Goal: Information Seeking & Learning: Find specific fact

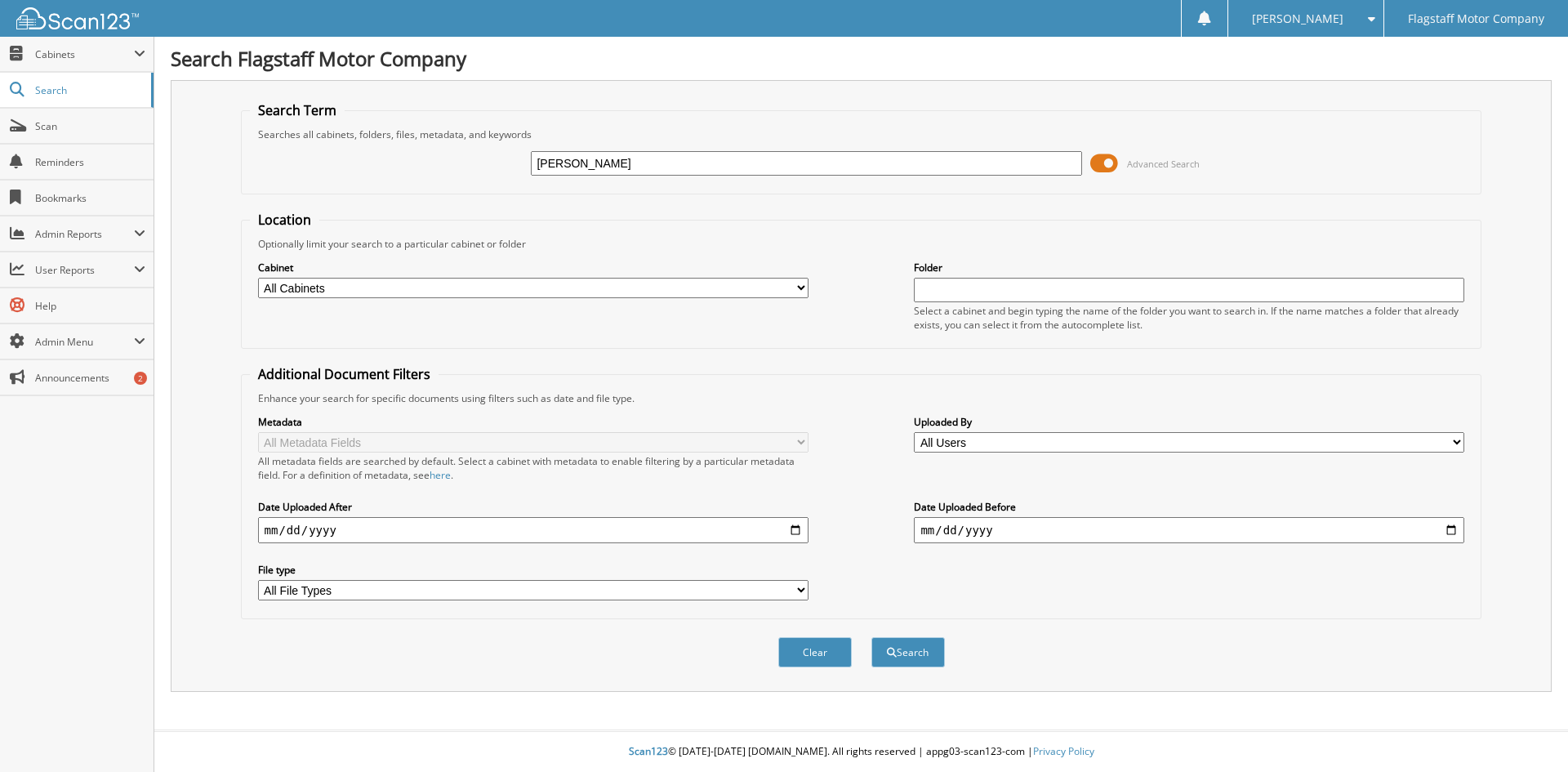
type input "wallance, darrel"
click at [871, 637] on button "Search" at bounding box center [908, 652] width 74 height 31
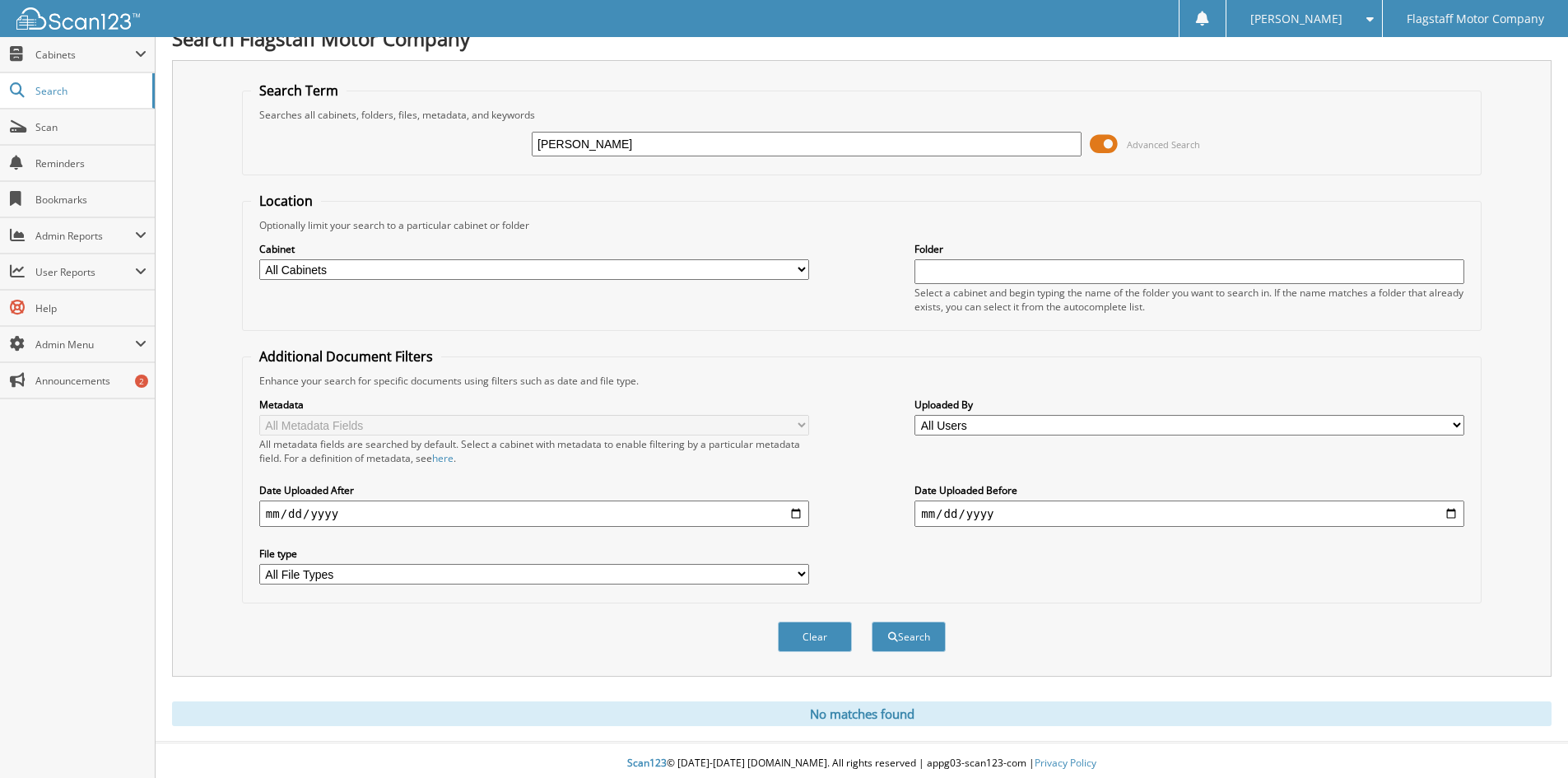
scroll to position [28, 0]
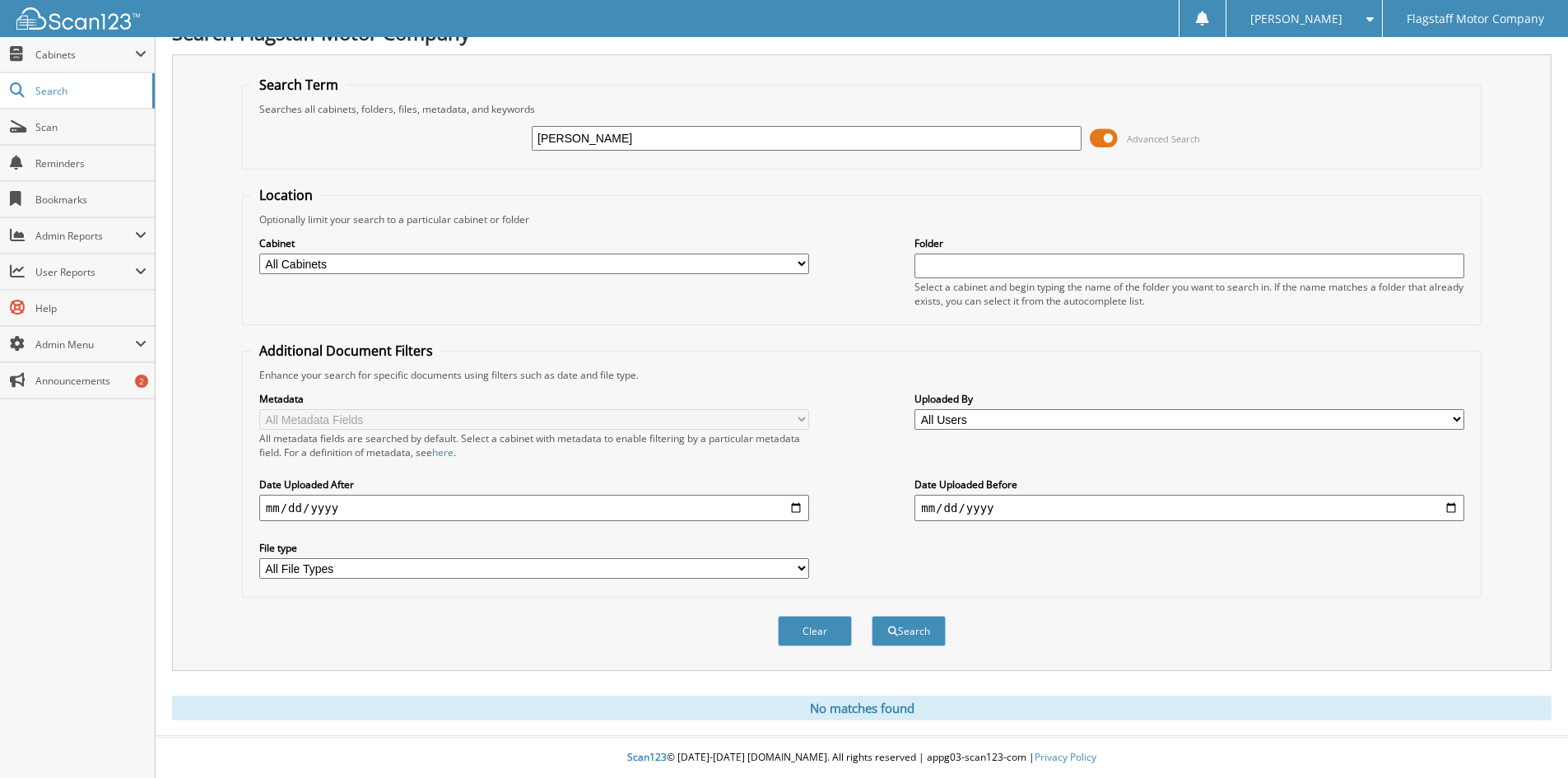
drag, startPoint x: 700, startPoint y: 154, endPoint x: 699, endPoint y: 145, distance: 9.1
click at [698, 154] on div "[PERSON_NAME] Advanced Search" at bounding box center [862, 138] width 1222 height 44
drag, startPoint x: 699, startPoint y: 145, endPoint x: 518, endPoint y: 108, distance: 184.7
click at [518, 108] on fieldset "Search Term Searches all cabinets, folders, files, metadata, and keywords walla…" at bounding box center [862, 123] width 1239 height 94
click at [577, 136] on input "wallance, darrel" at bounding box center [807, 138] width 550 height 25
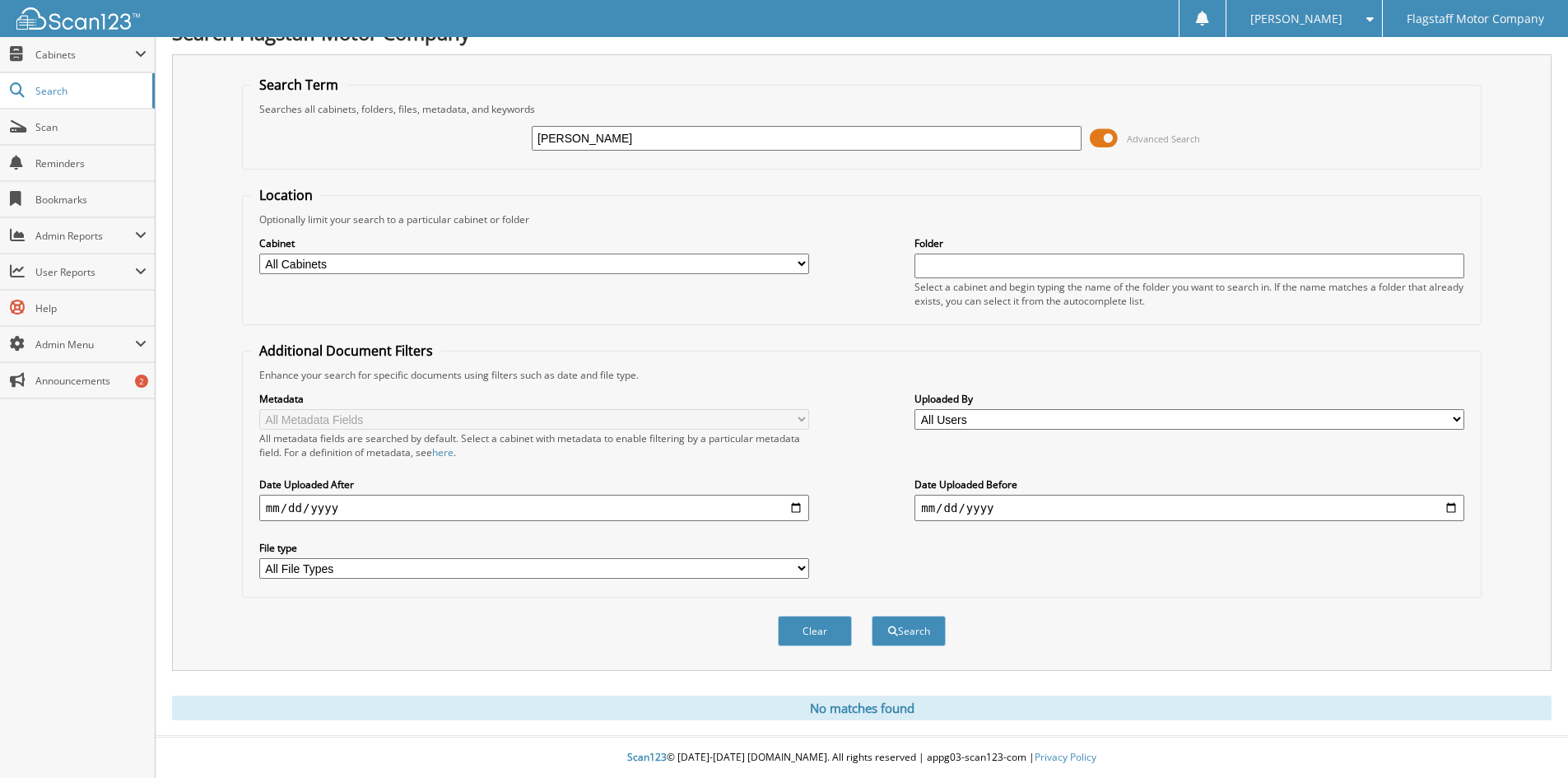
type input "WALLACE"
click at [872, 615] on button "Search" at bounding box center [908, 630] width 74 height 31
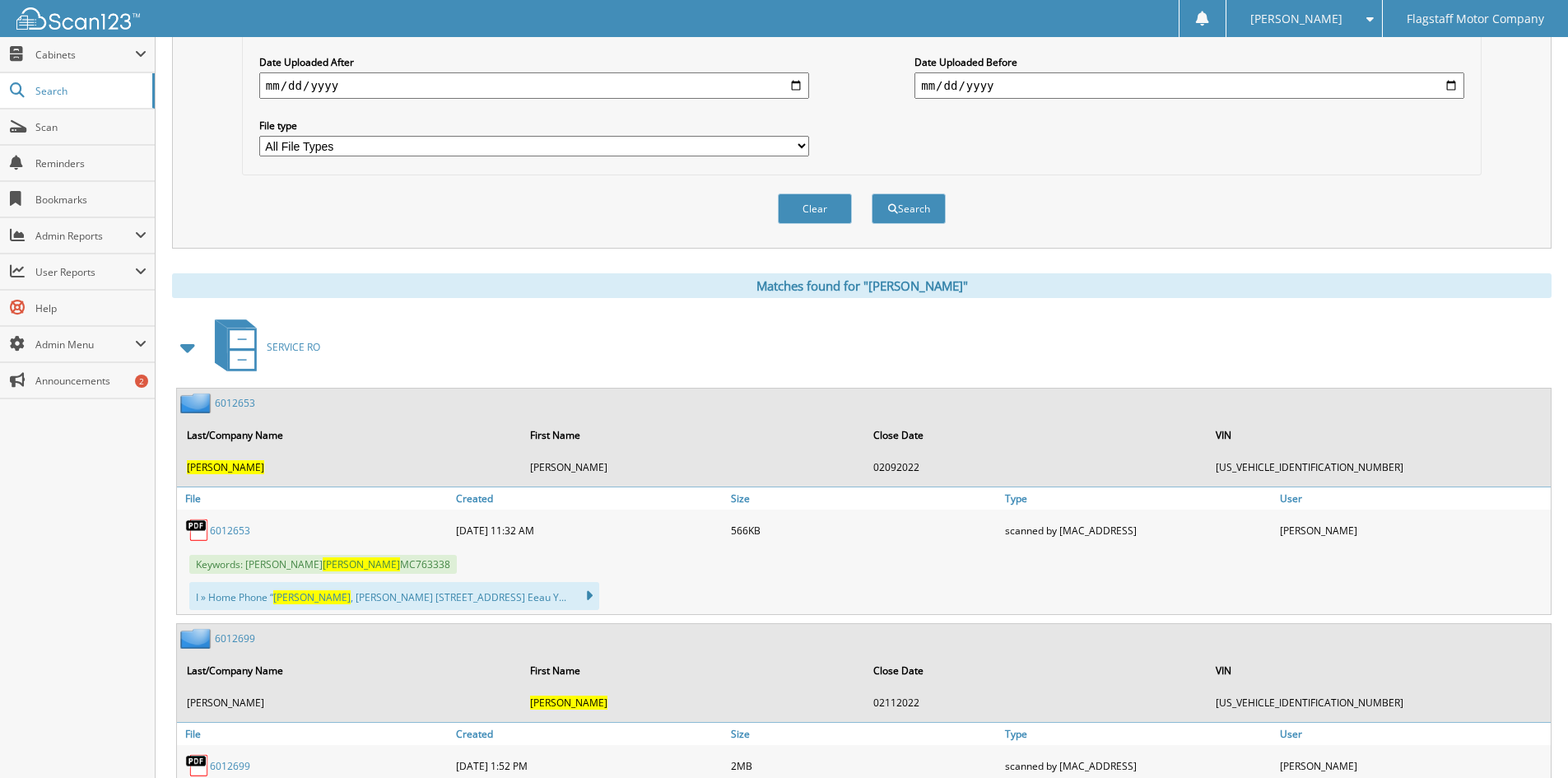
scroll to position [659, 0]
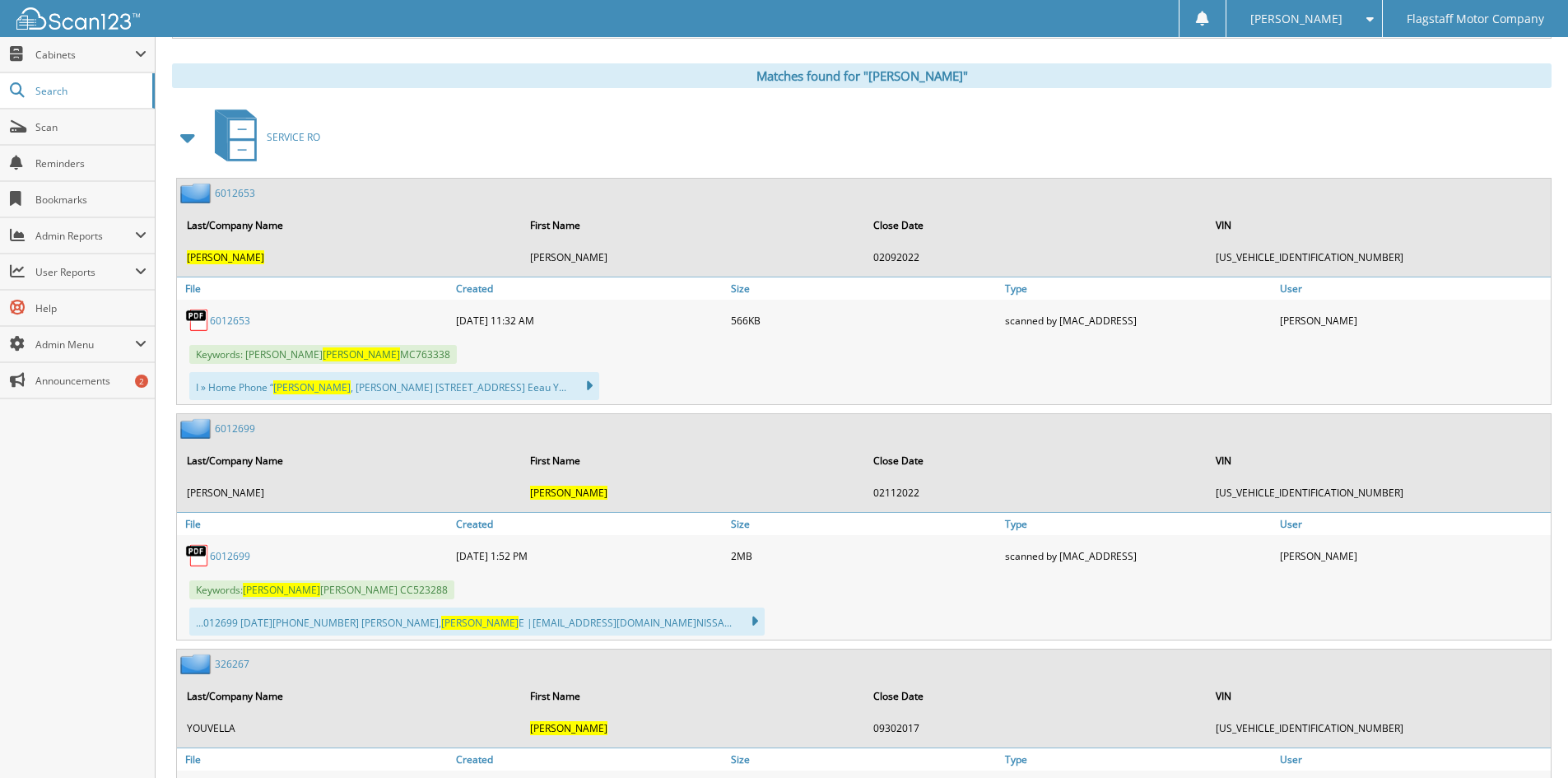
click at [192, 143] on span at bounding box center [188, 138] width 23 height 30
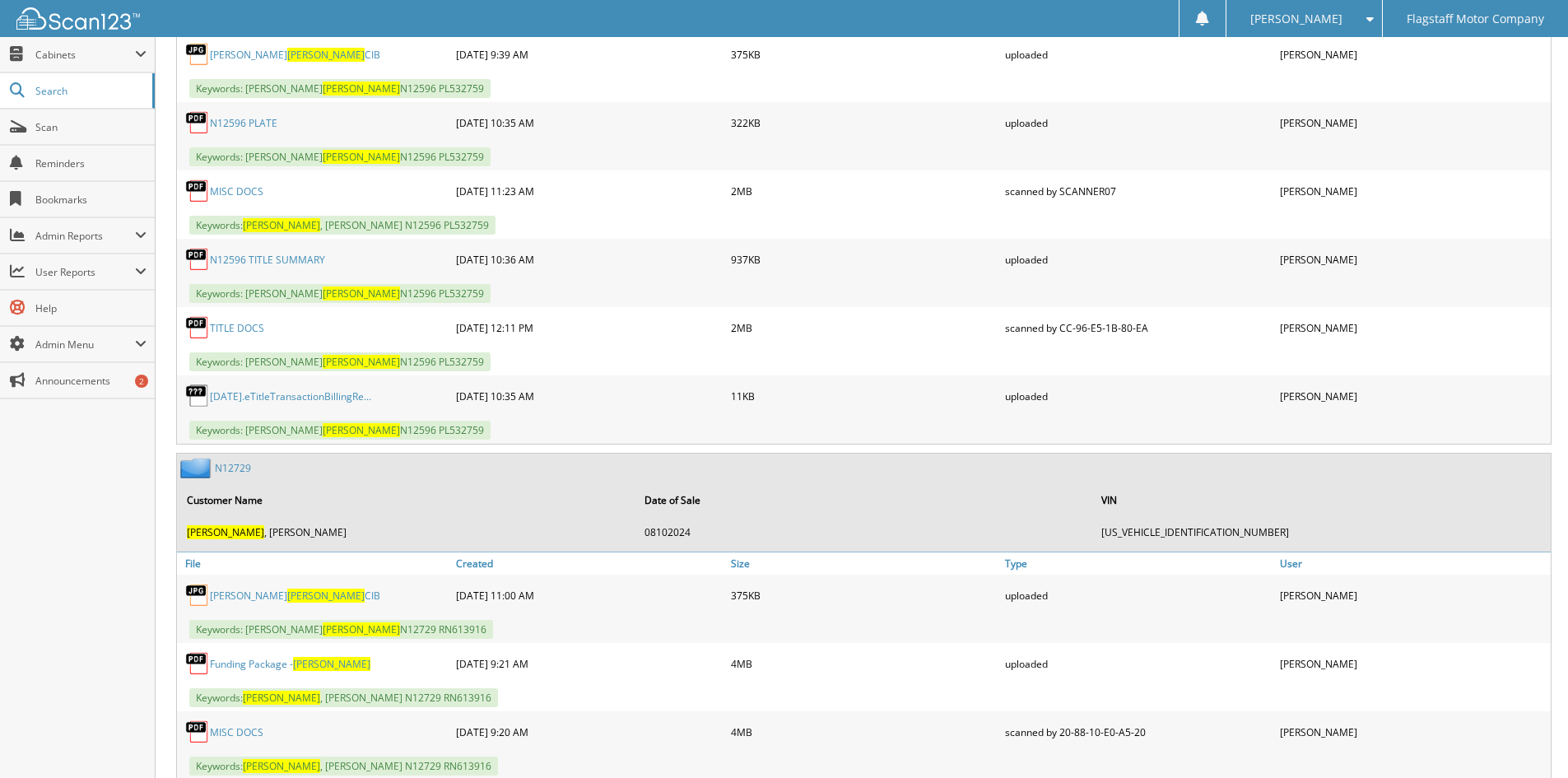
scroll to position [2963, 0]
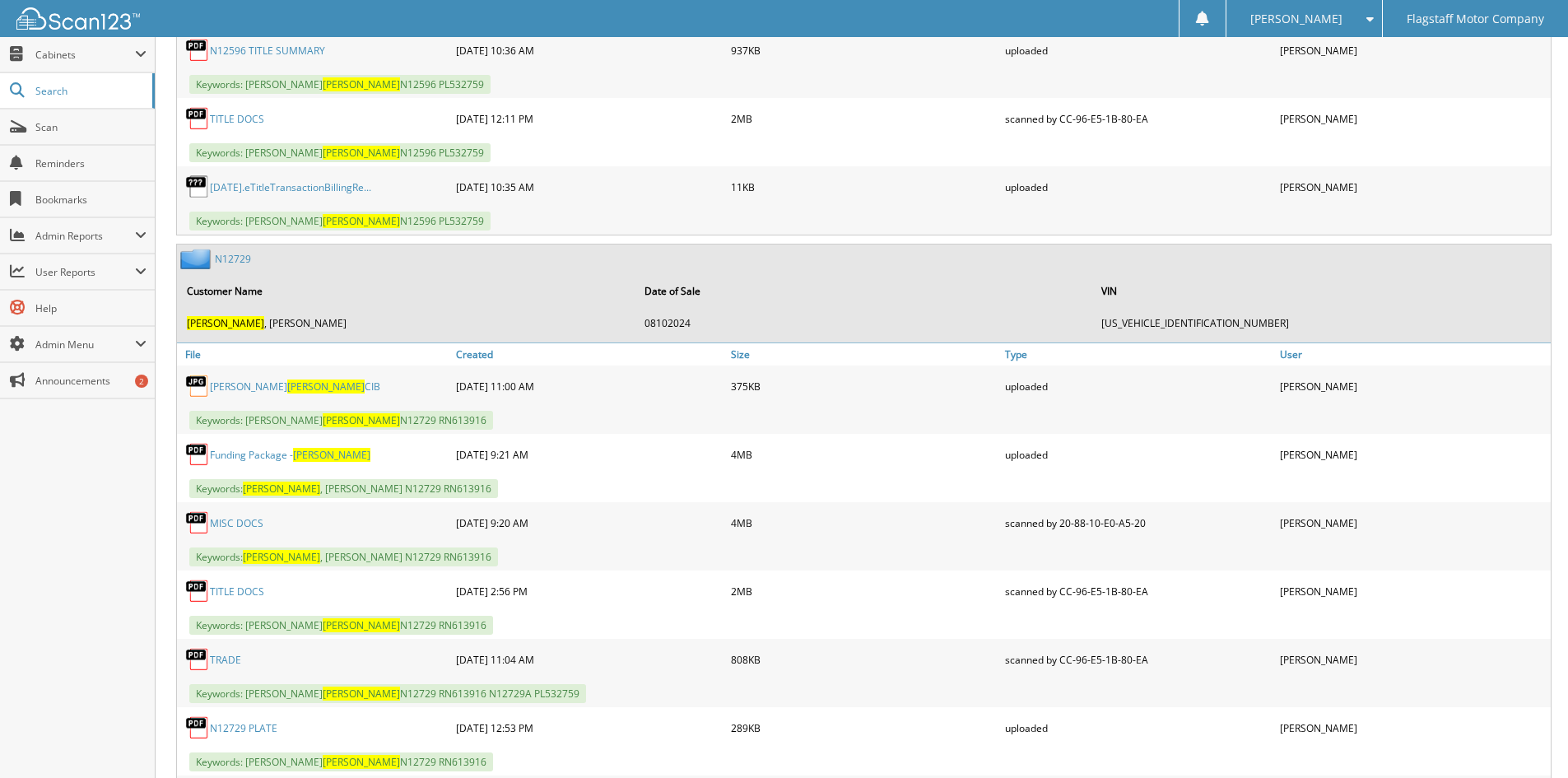
click at [233, 259] on link "N12729" at bounding box center [233, 258] width 36 height 14
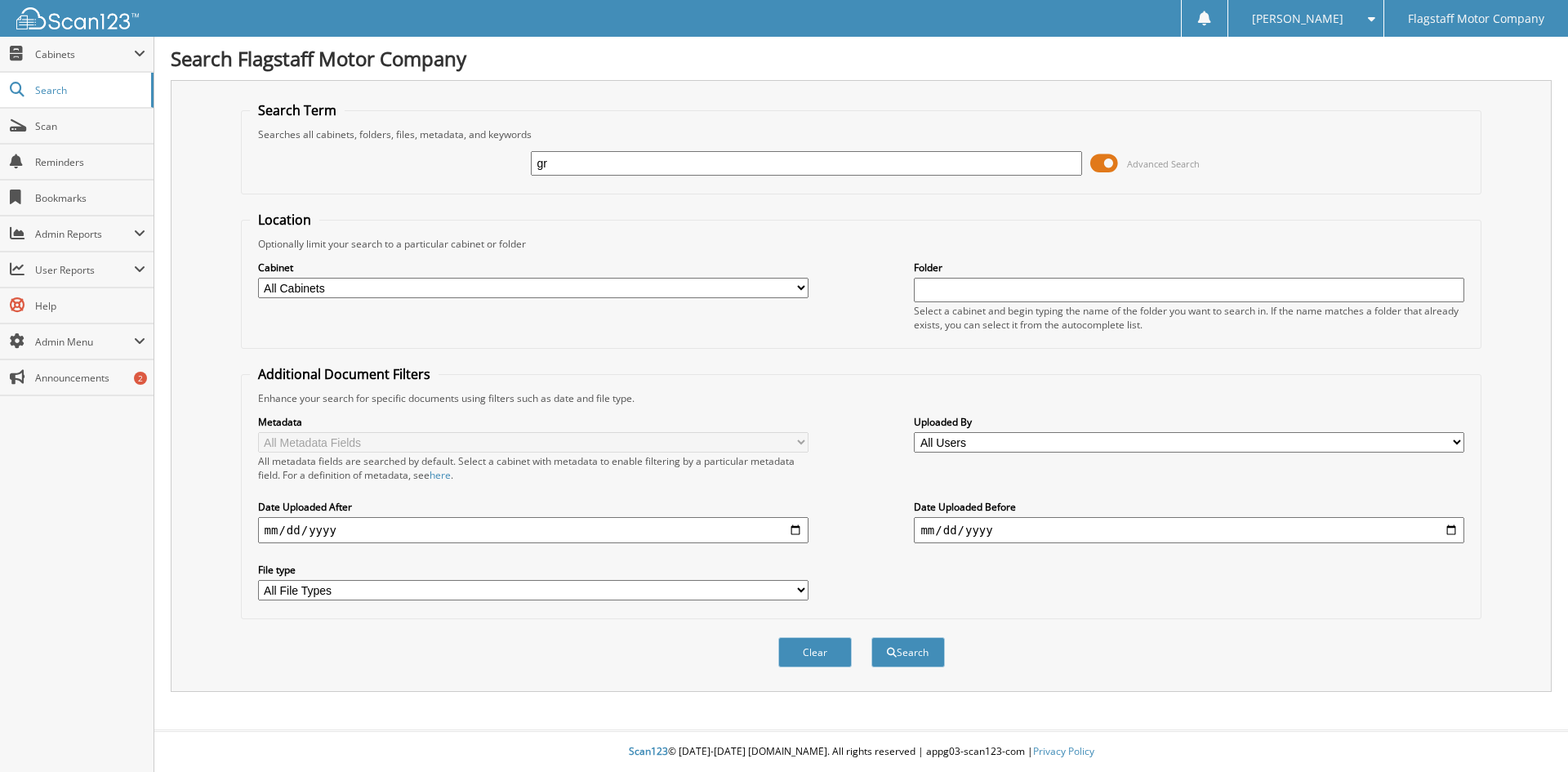
type input "g"
type input "GREENROCK. ELIZA"
click at [871, 637] on button "Search" at bounding box center [908, 652] width 74 height 31
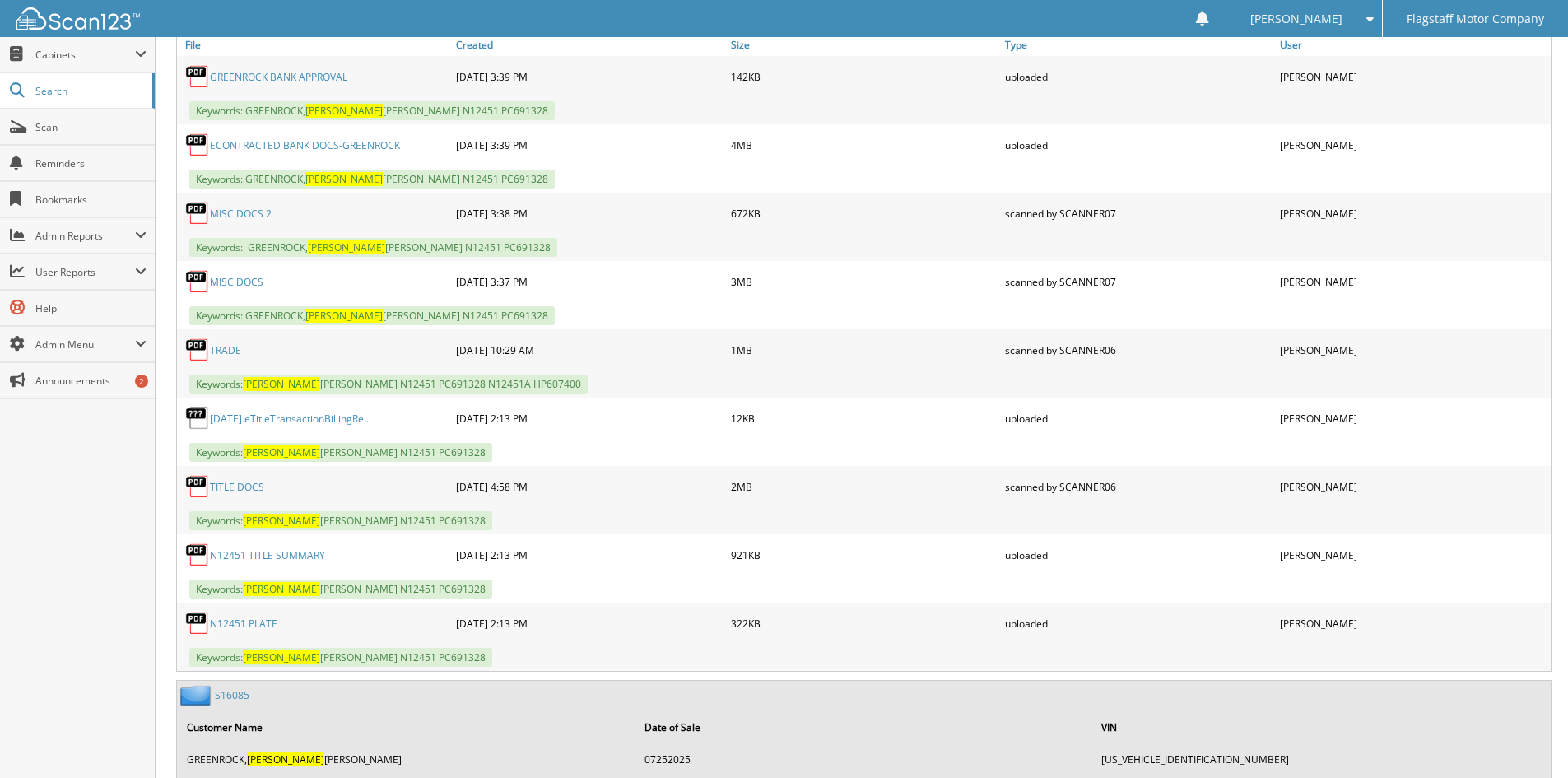
scroll to position [740, 0]
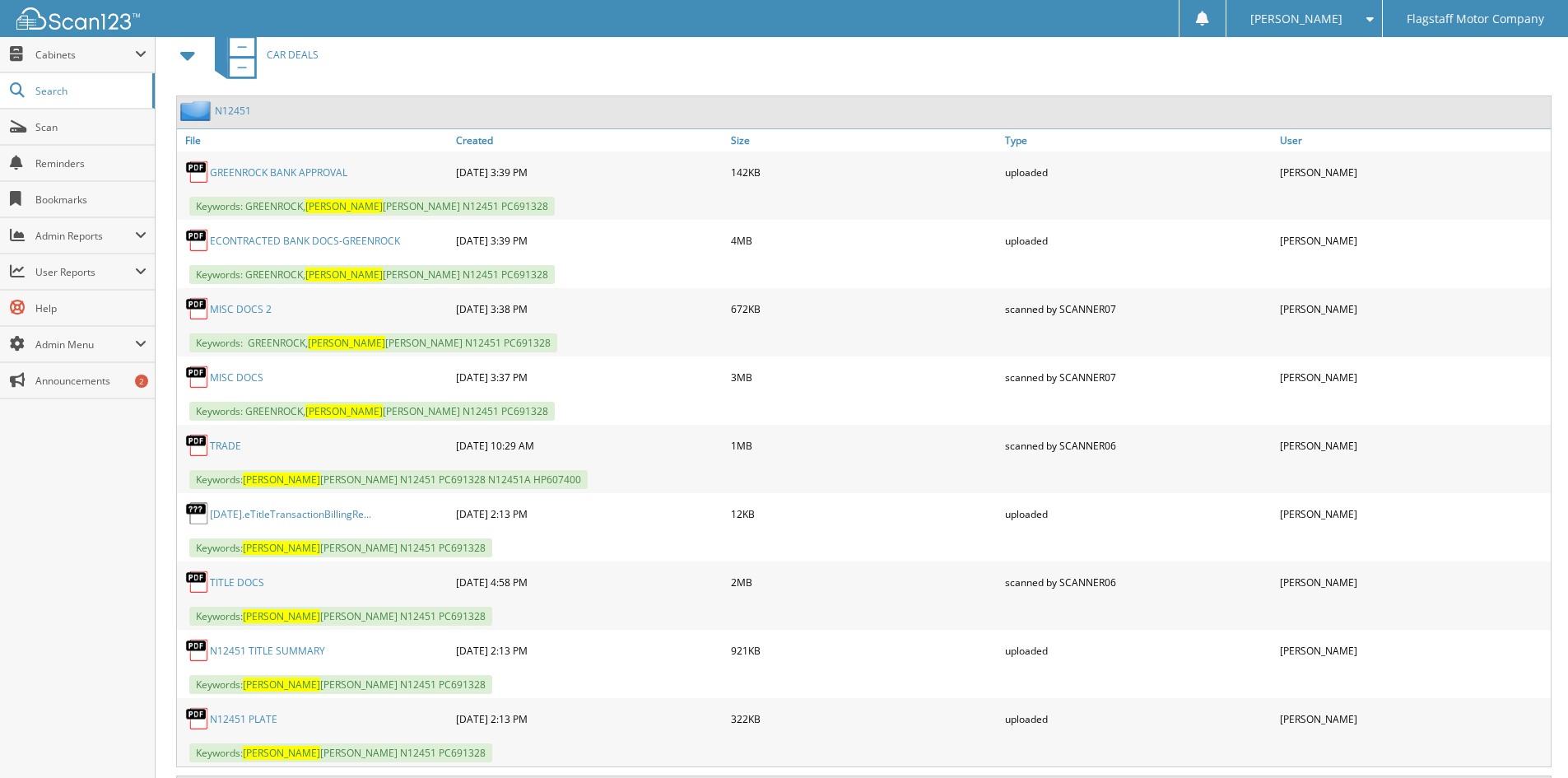
click at [307, 237] on link "ECONTRACTED BANK DOCS-GREENROCK" at bounding box center [305, 240] width 190 height 14
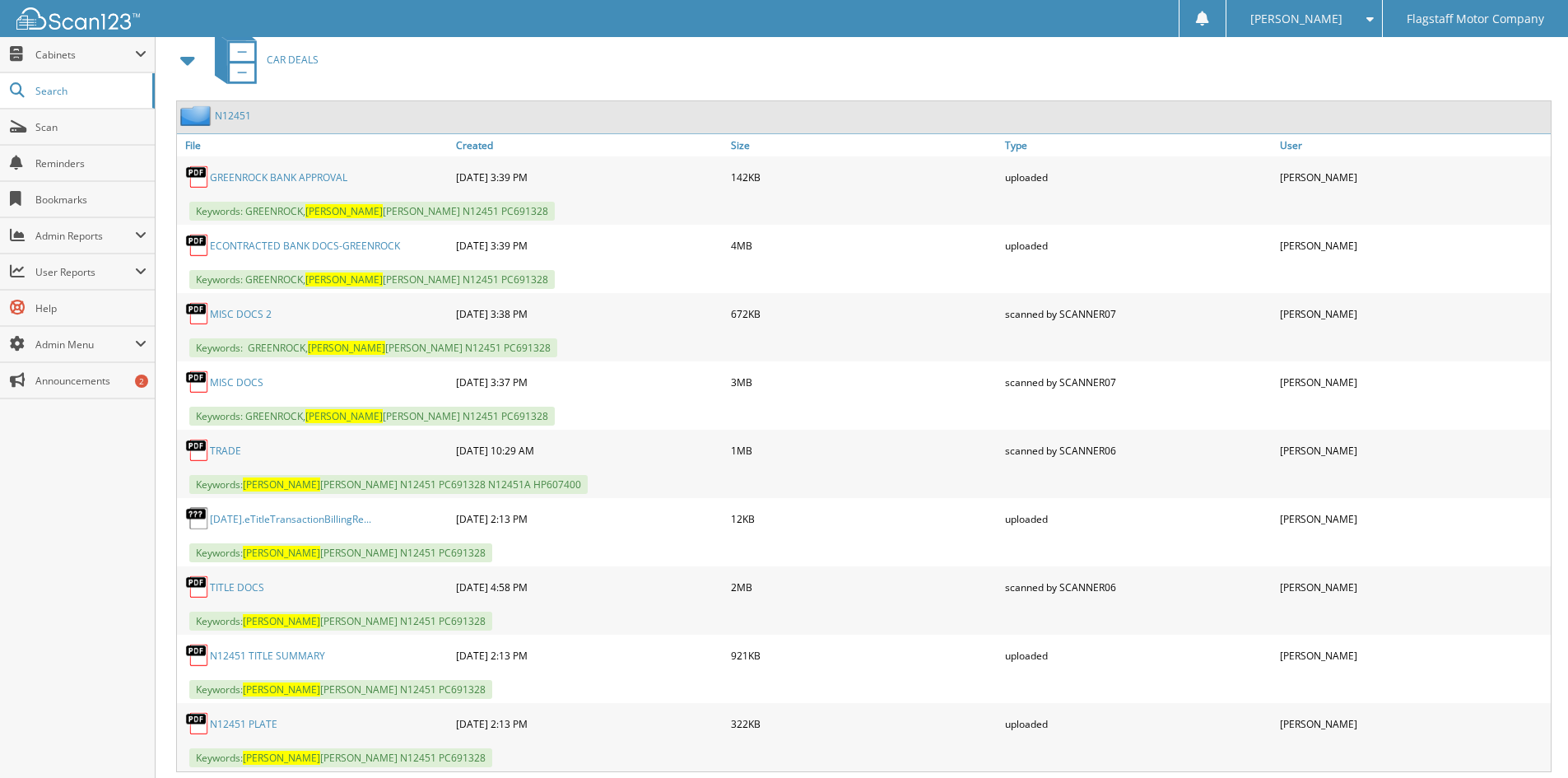
scroll to position [0, 0]
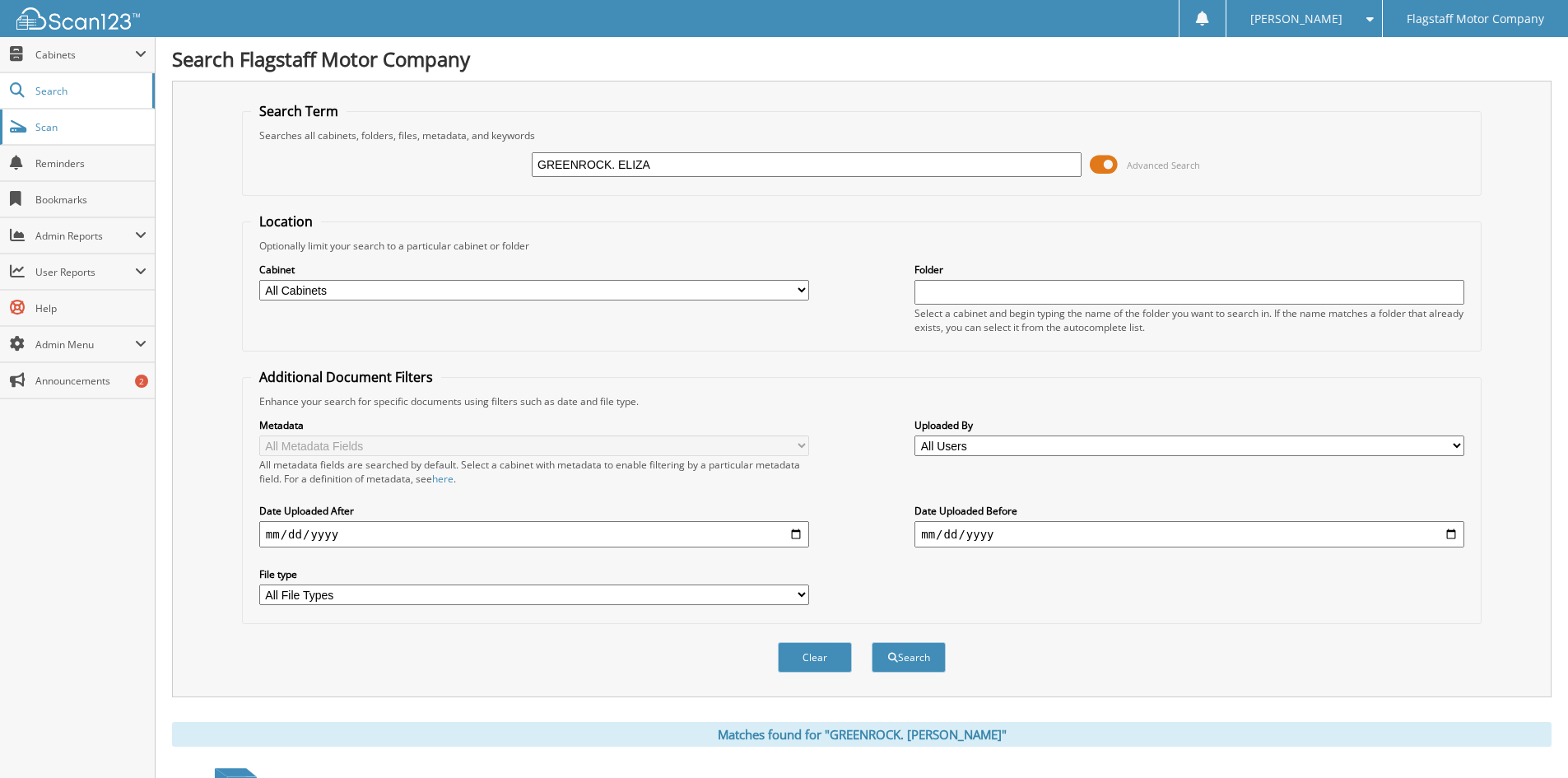
drag, startPoint x: 668, startPoint y: 164, endPoint x: 114, endPoint y: 143, distance: 554.4
type input "s"
type input "STONEBERGER, ERN"
click at [872, 642] on button "Search" at bounding box center [908, 657] width 74 height 31
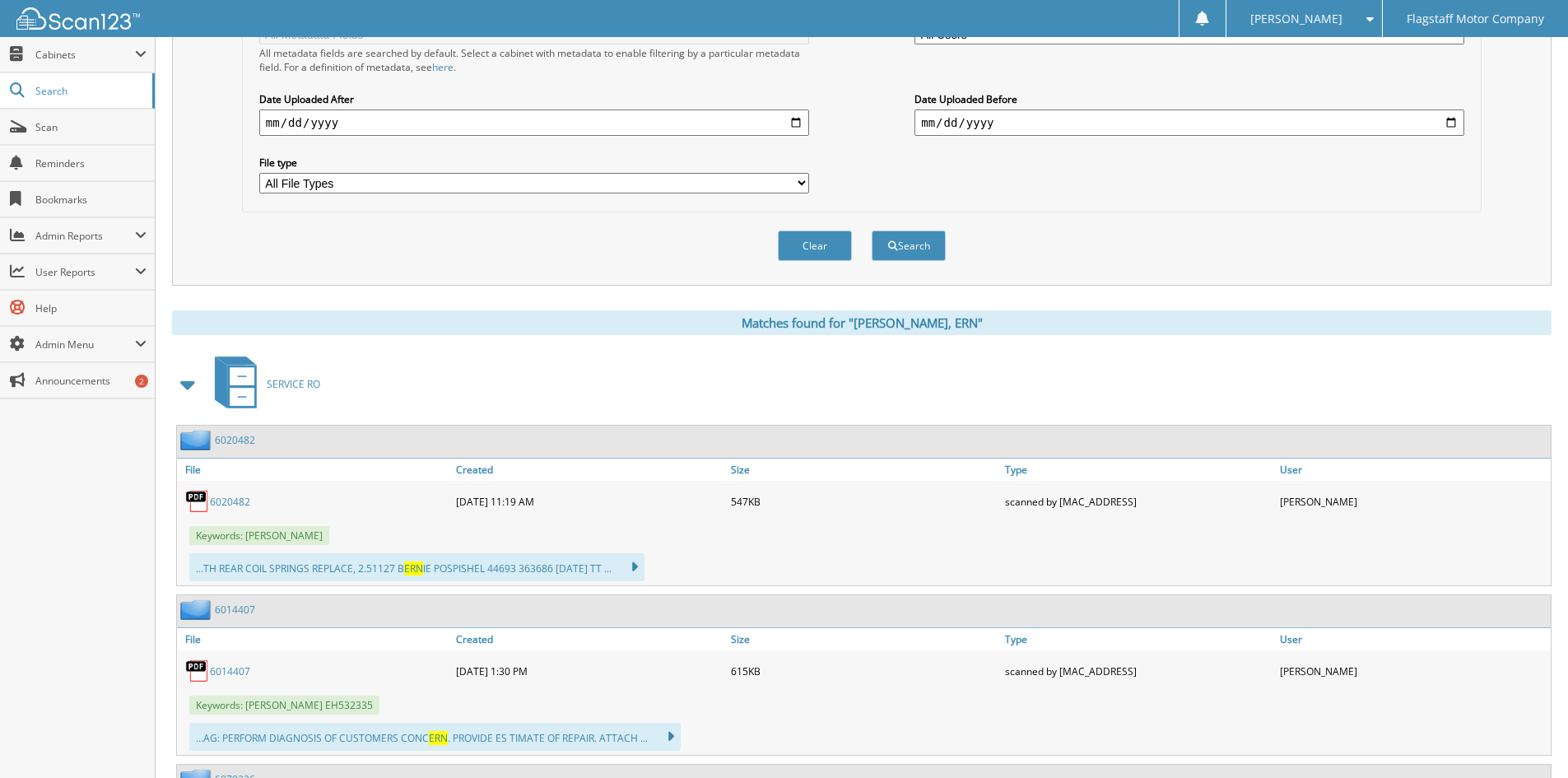
click at [189, 375] on span at bounding box center [188, 384] width 23 height 30
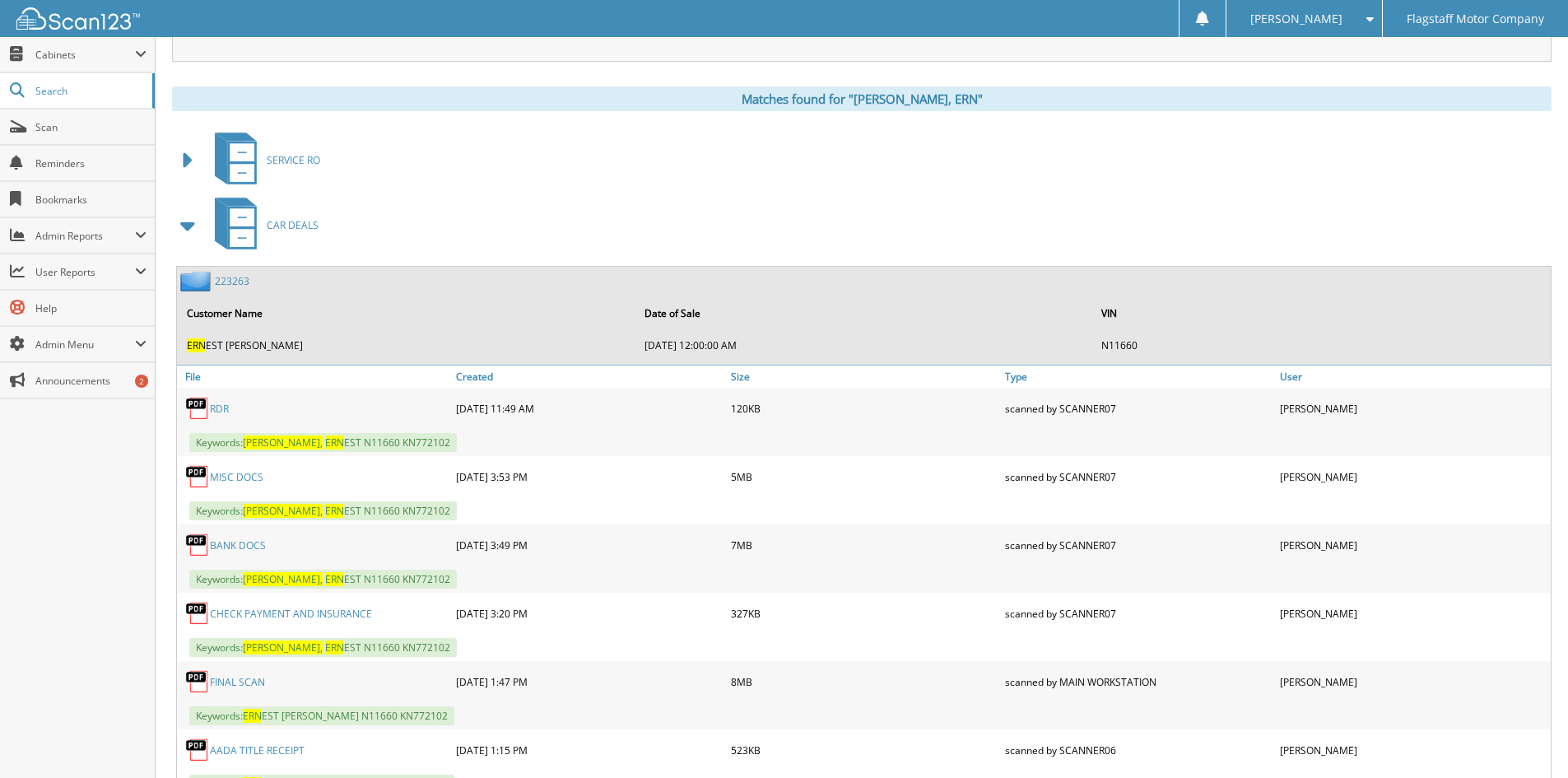
scroll to position [775, 0]
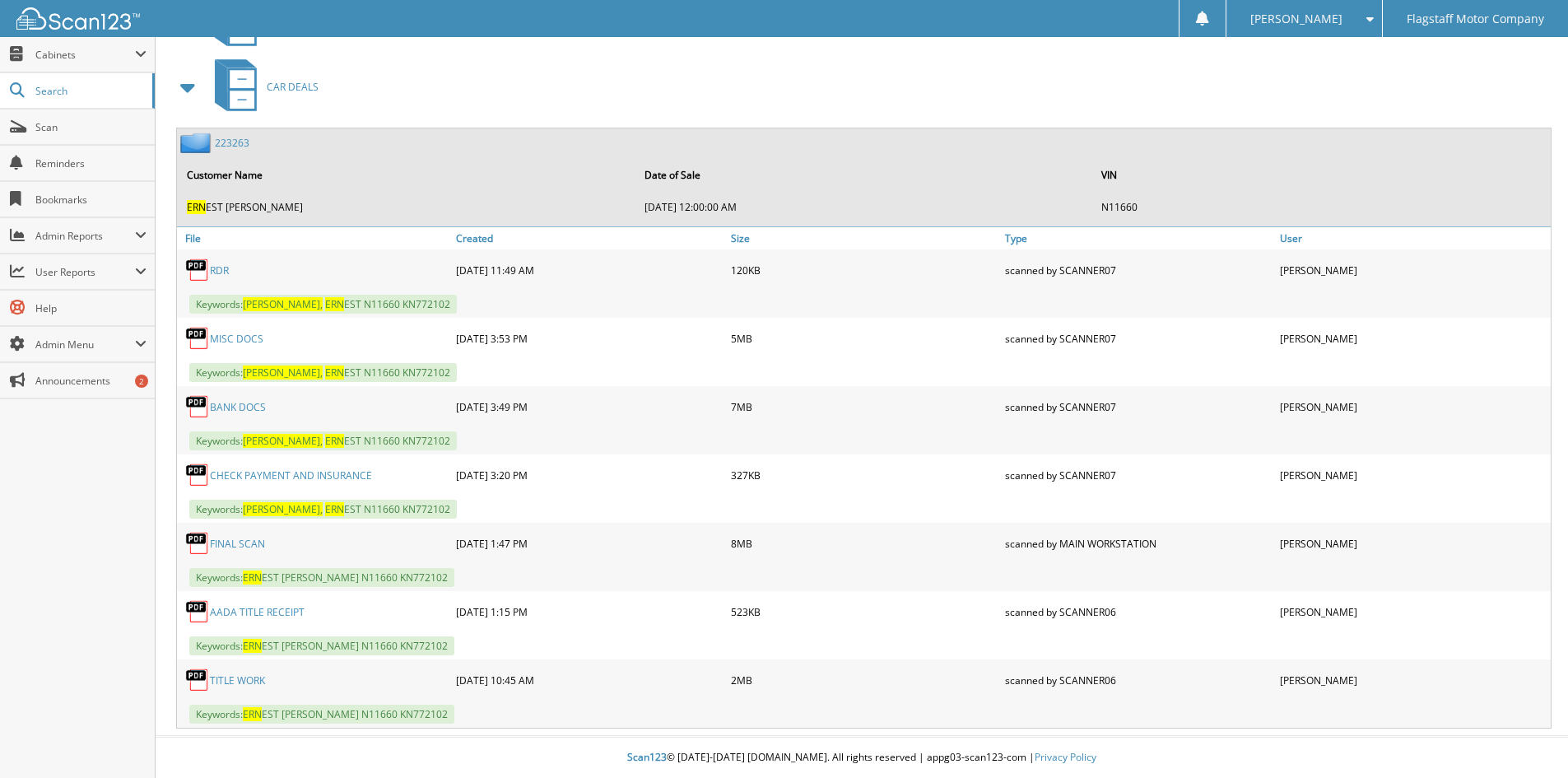
click at [246, 406] on link "BANK DOCS" at bounding box center [238, 407] width 56 height 14
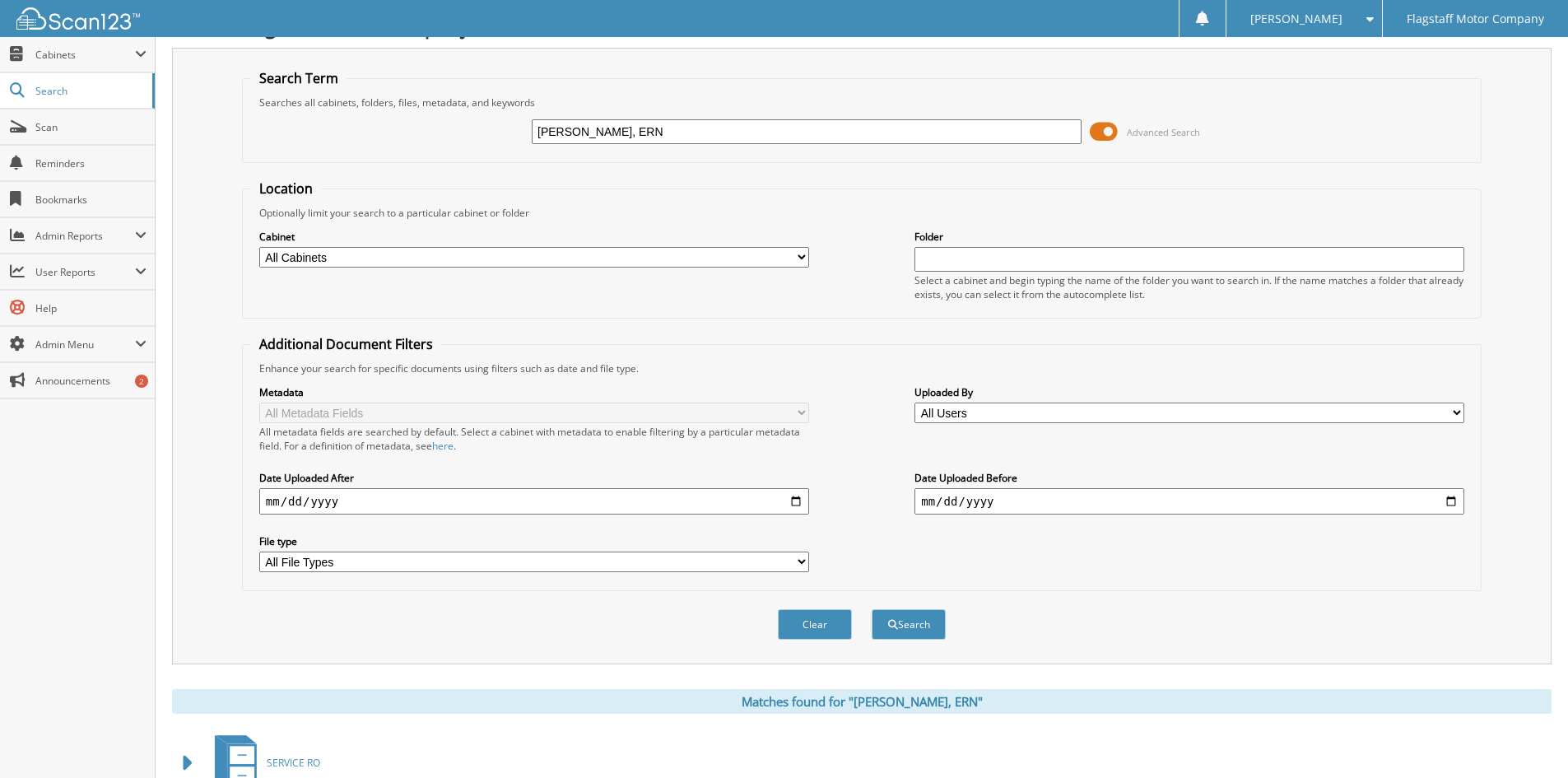
scroll to position [0, 0]
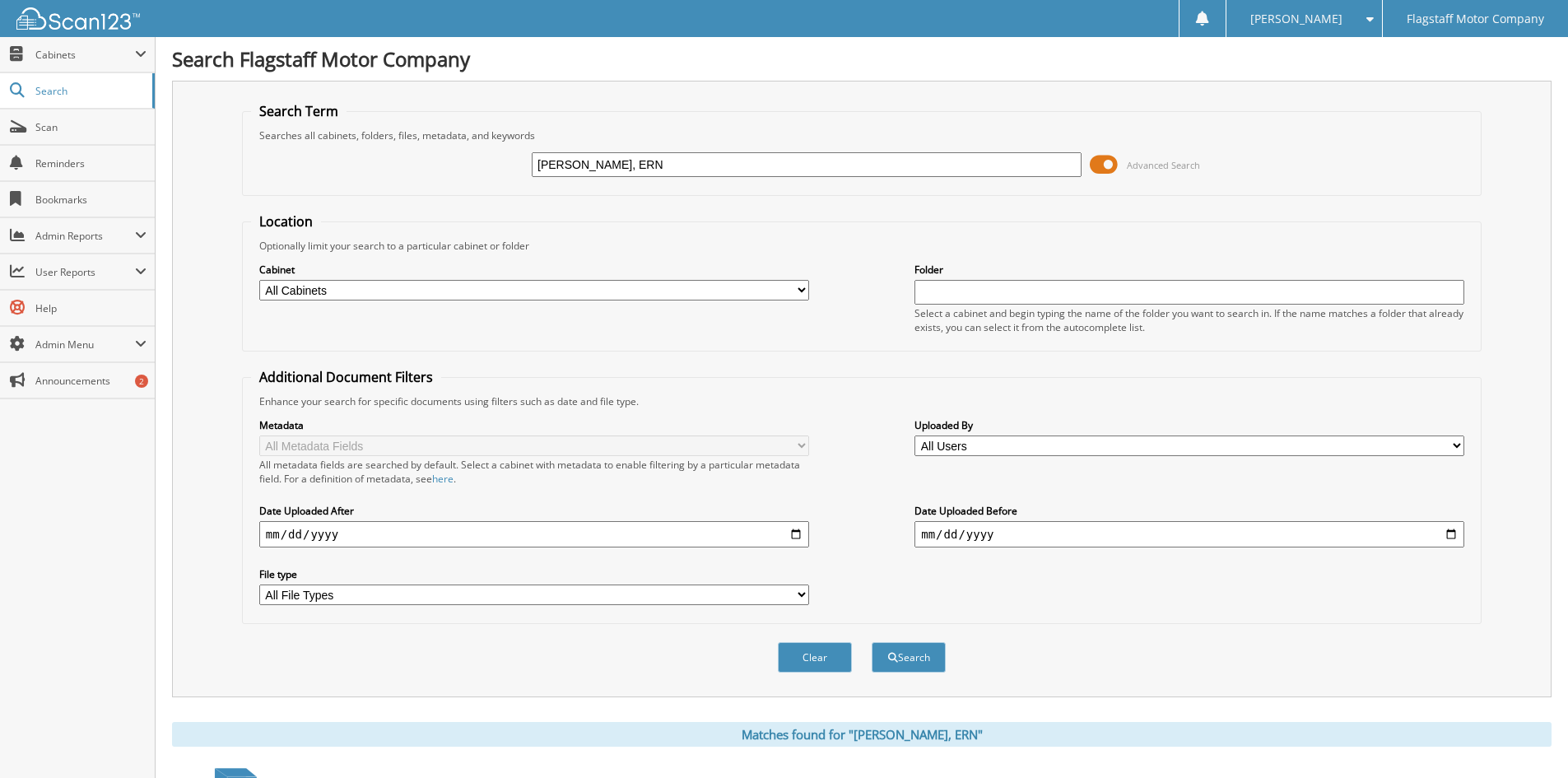
drag, startPoint x: 672, startPoint y: 163, endPoint x: 306, endPoint y: 133, distance: 367.2
click at [306, 133] on fieldset "Search Term Searches all cabinets, folders, files, metadata, and keywords STONE…" at bounding box center [862, 148] width 1239 height 94
type input "whitney, dawson"
click at [872, 642] on button "Search" at bounding box center [908, 657] width 74 height 31
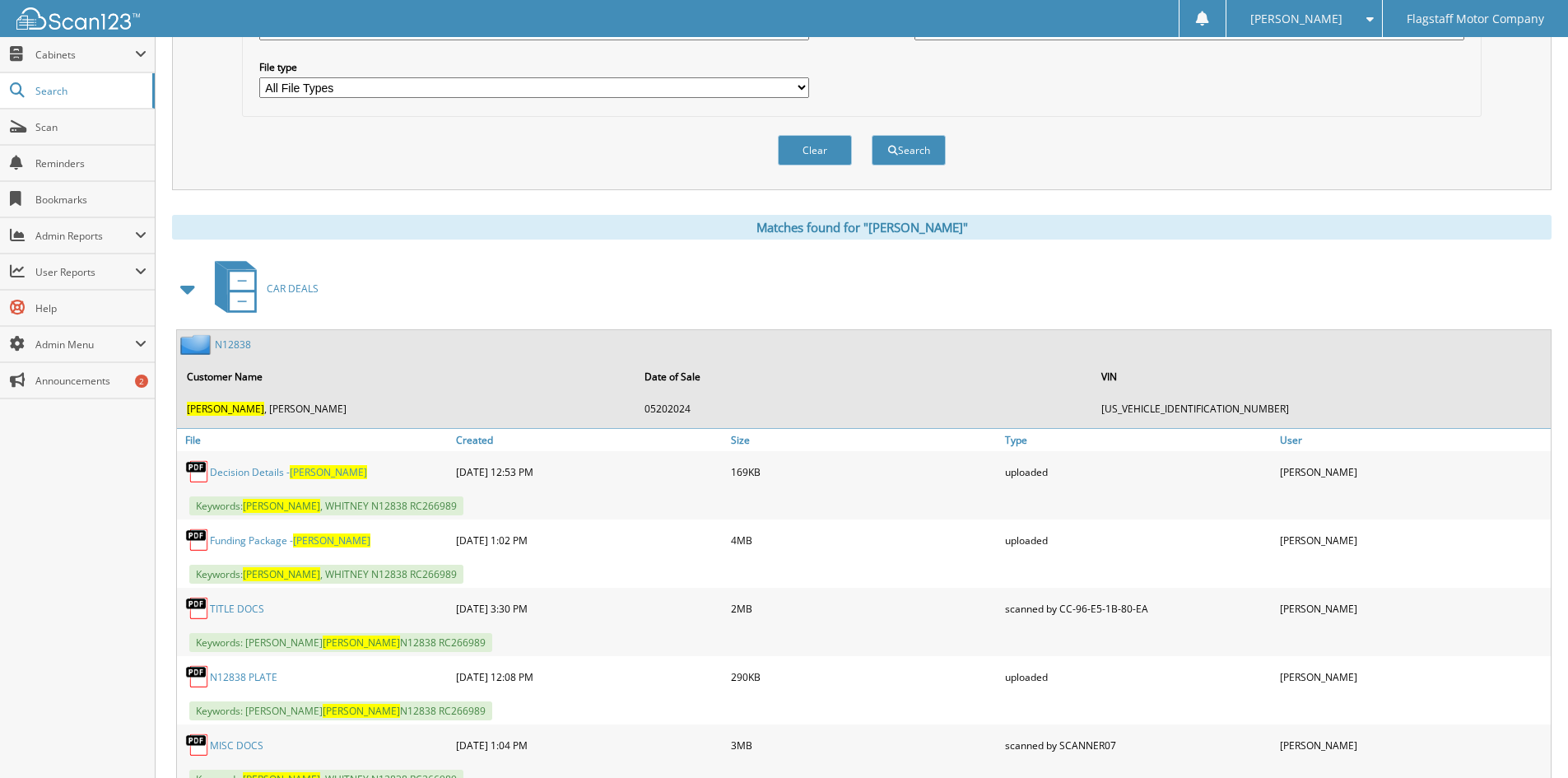
scroll to position [987, 0]
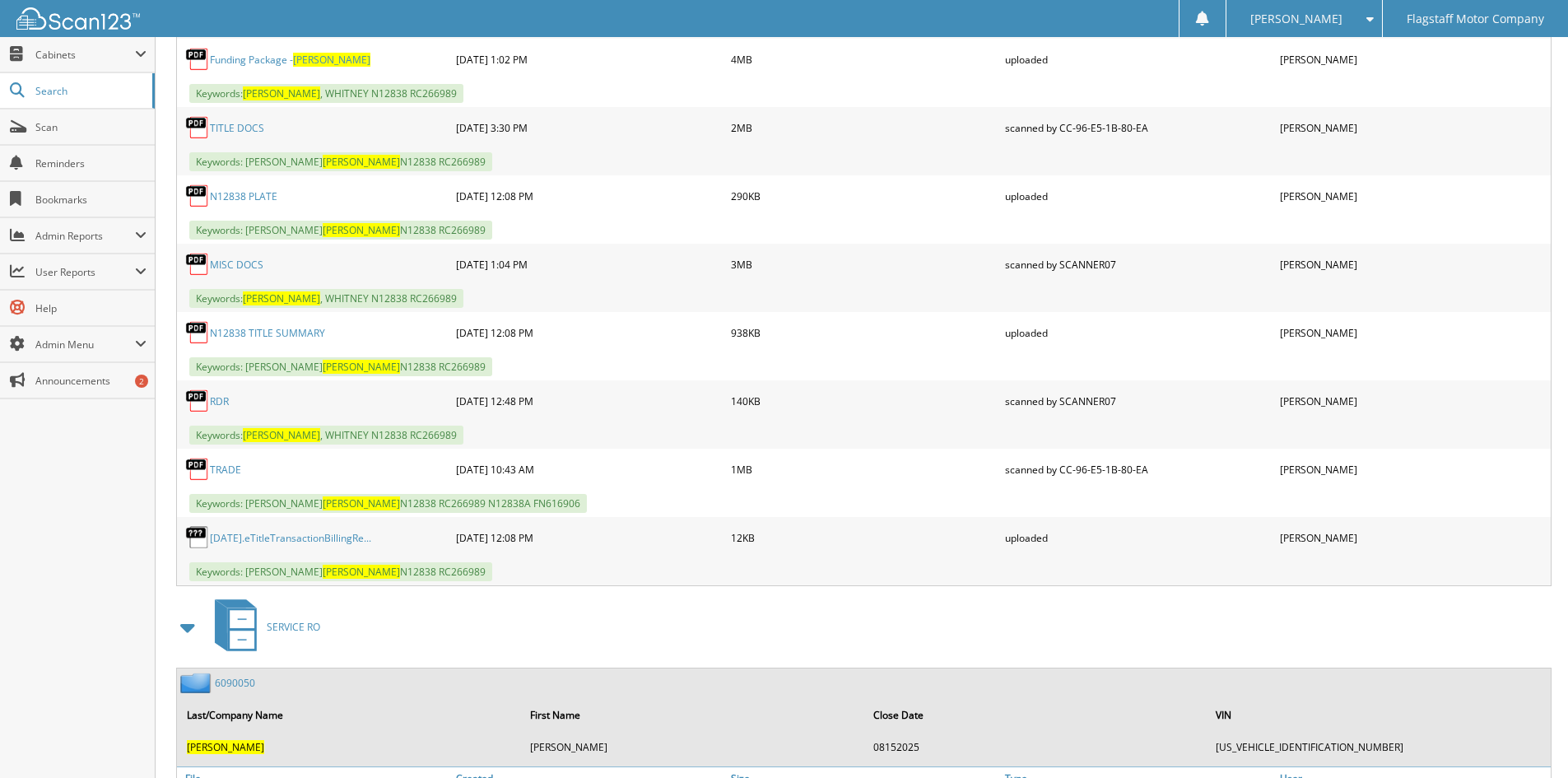
drag, startPoint x: 187, startPoint y: 627, endPoint x: 240, endPoint y: 615, distance: 54.3
click at [190, 627] on span at bounding box center [188, 627] width 23 height 30
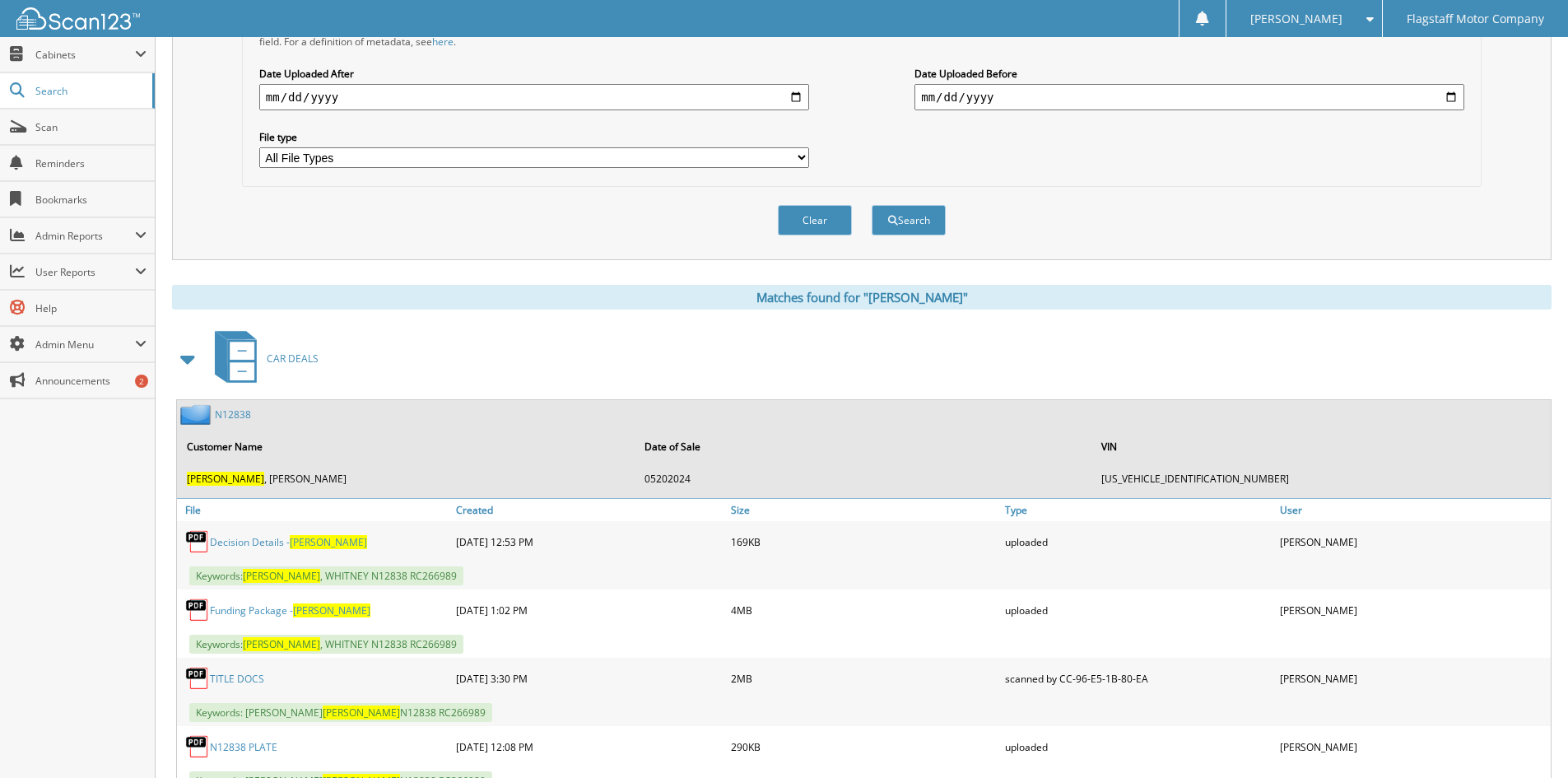
scroll to position [425, 0]
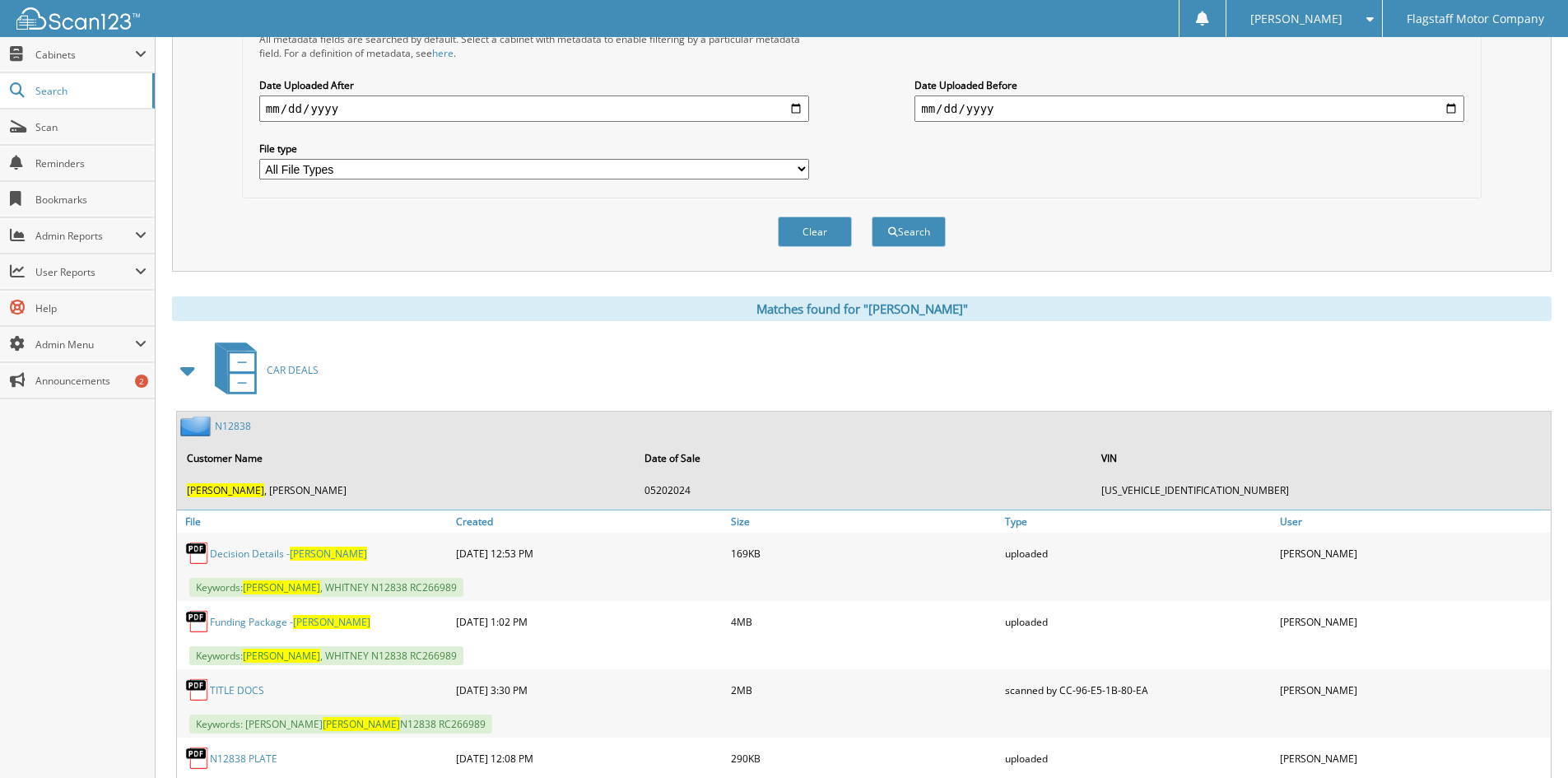
click at [236, 428] on link "N12838" at bounding box center [233, 425] width 36 height 14
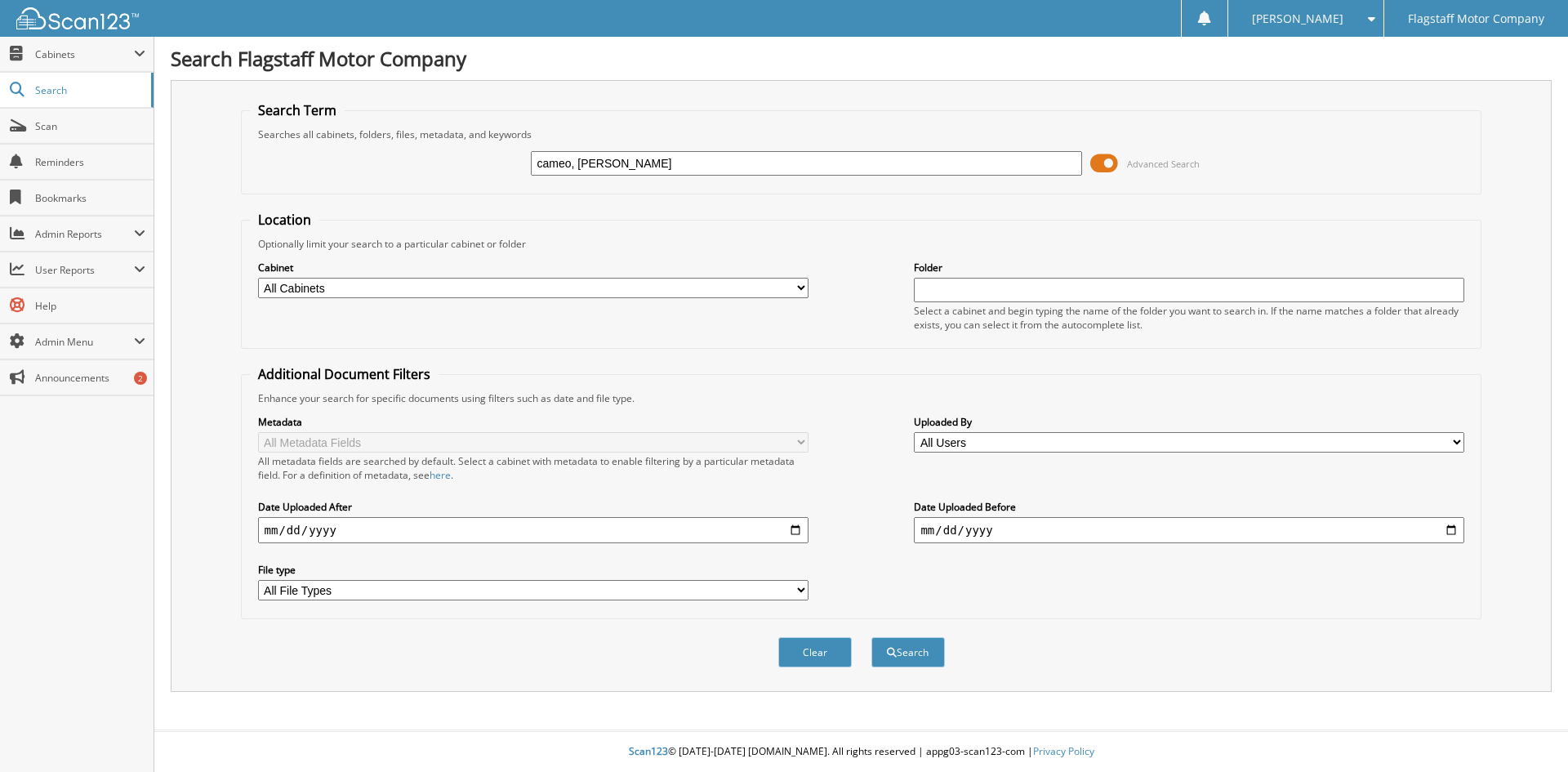
type input "cameo, [PERSON_NAME]"
click at [871, 637] on button "Search" at bounding box center [908, 652] width 74 height 31
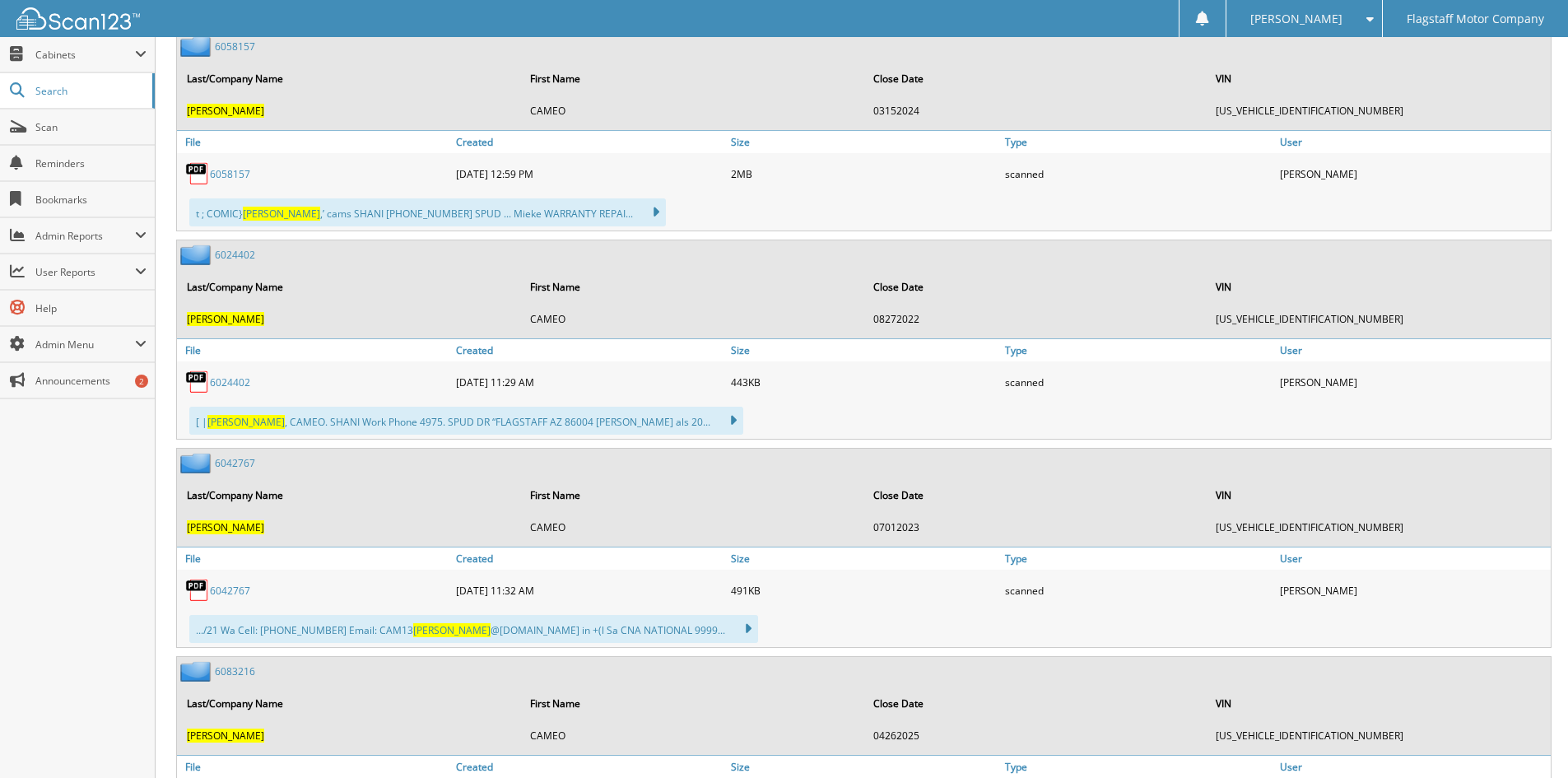
scroll to position [659, 0]
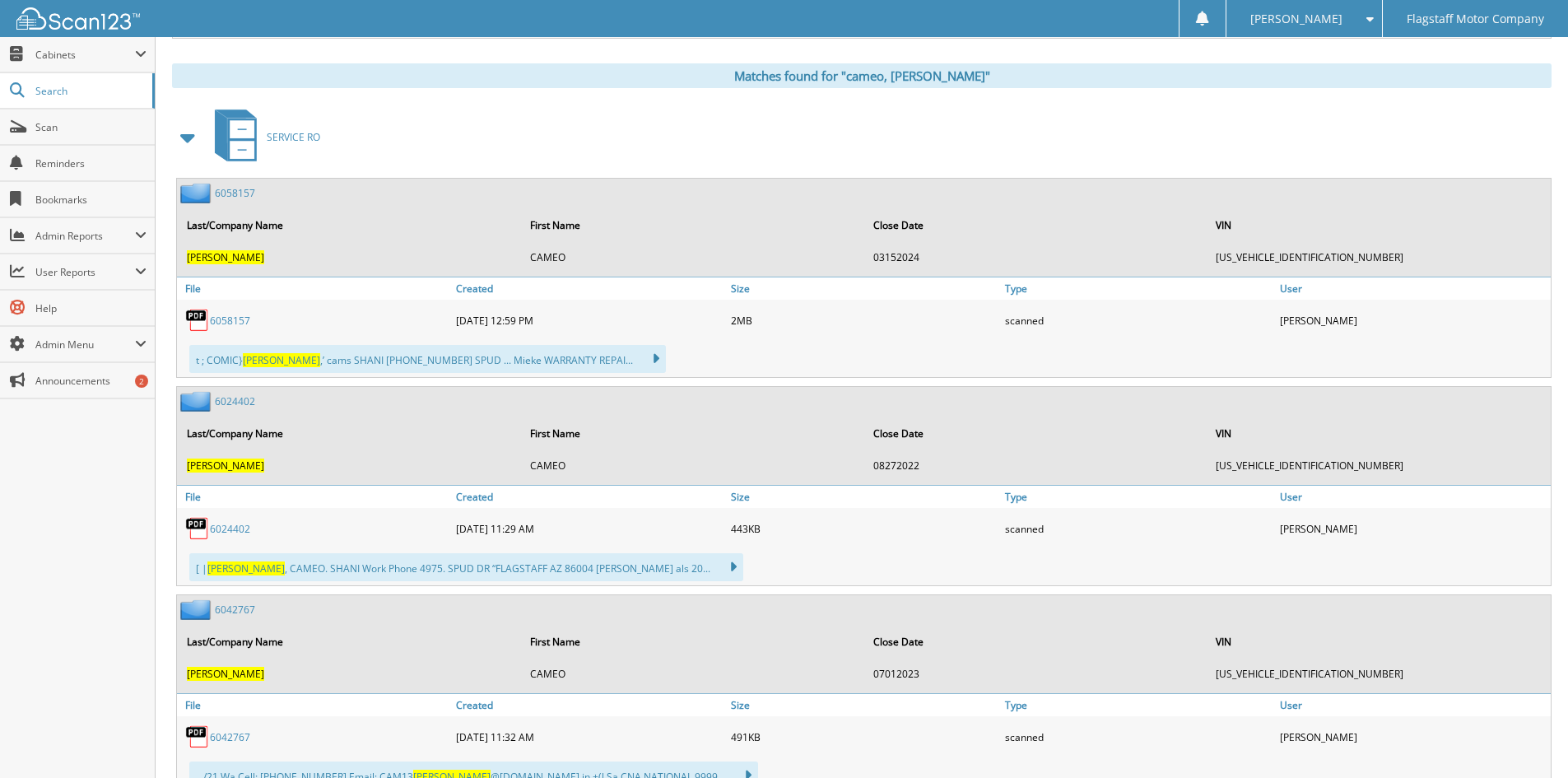
click at [183, 140] on span at bounding box center [188, 138] width 23 height 30
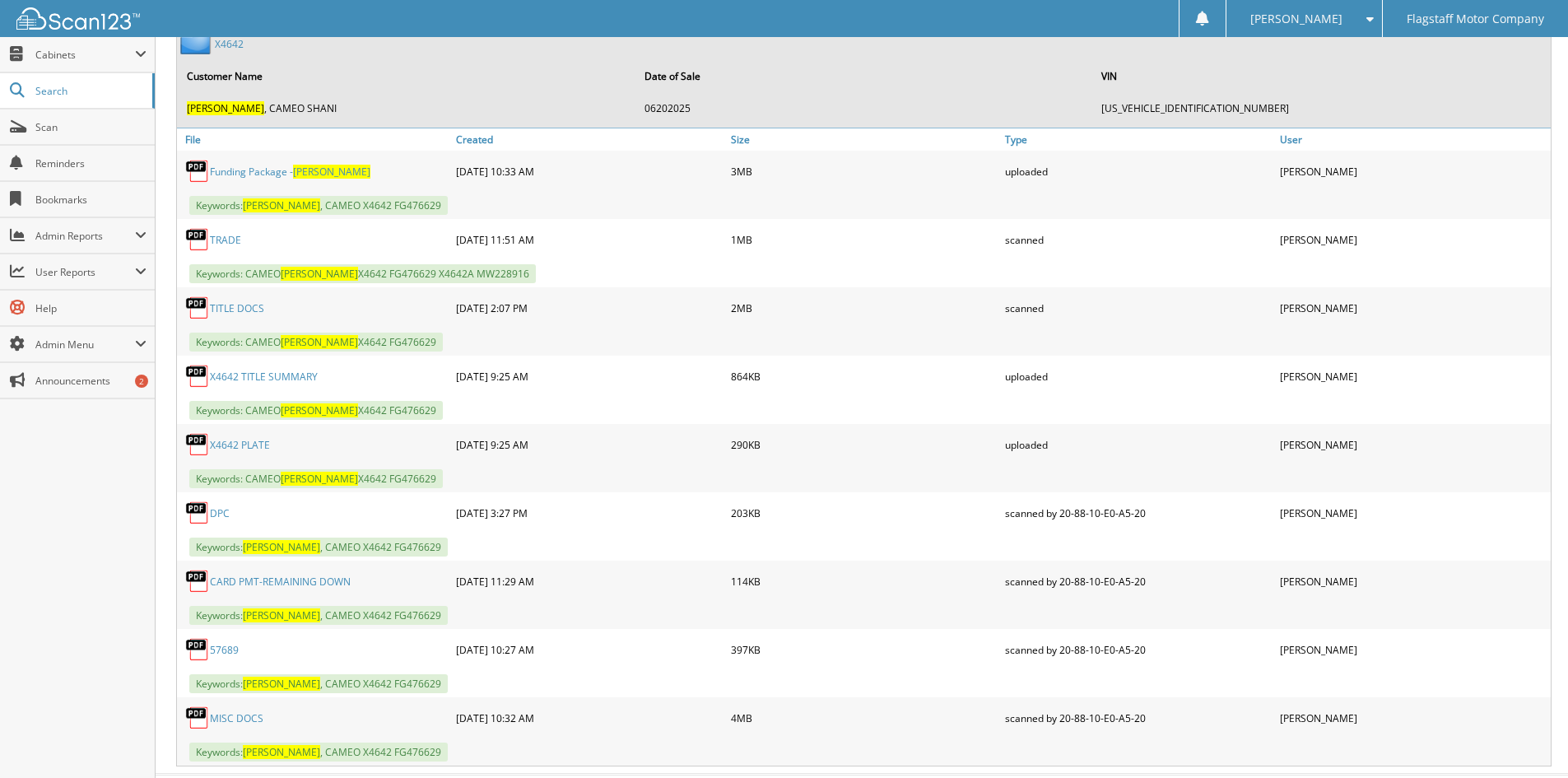
scroll to position [1728, 0]
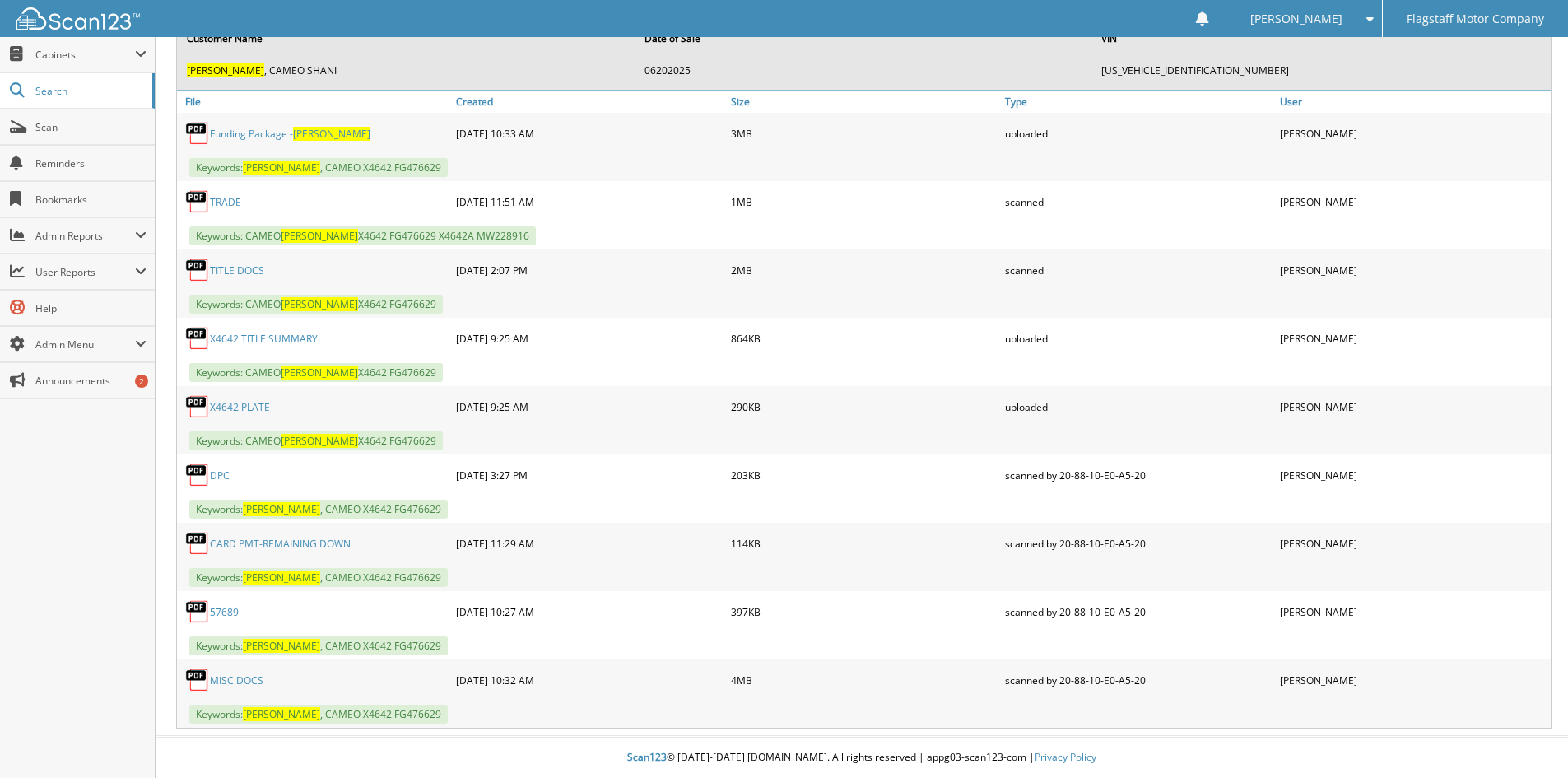
click at [234, 132] on link "Funding Package - PETE" at bounding box center [290, 133] width 160 height 14
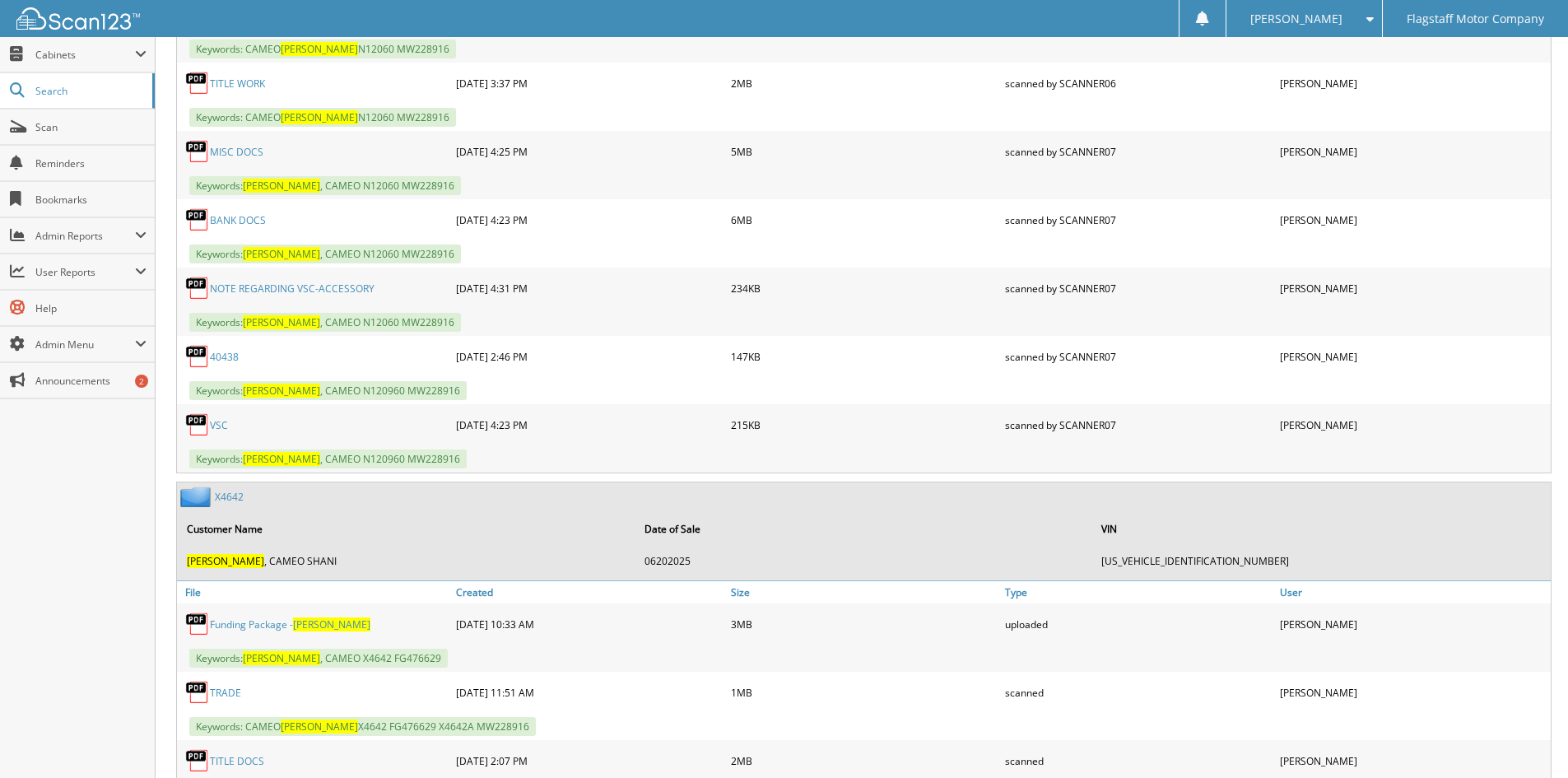
scroll to position [1069, 0]
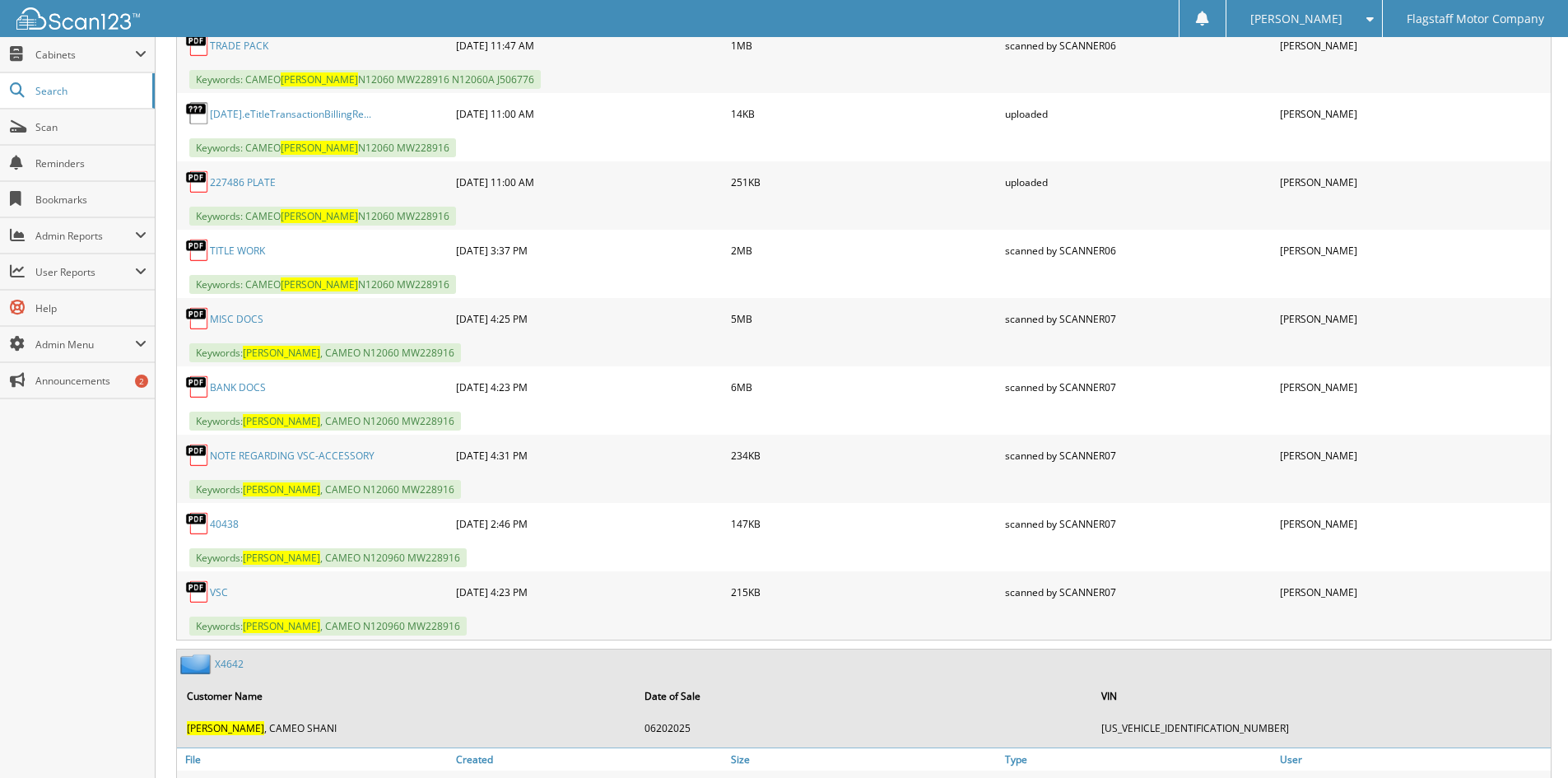
click at [248, 385] on link "BANK DOCS" at bounding box center [238, 387] width 56 height 14
click at [226, 394] on link "BANK DOCS" at bounding box center [238, 387] width 56 height 14
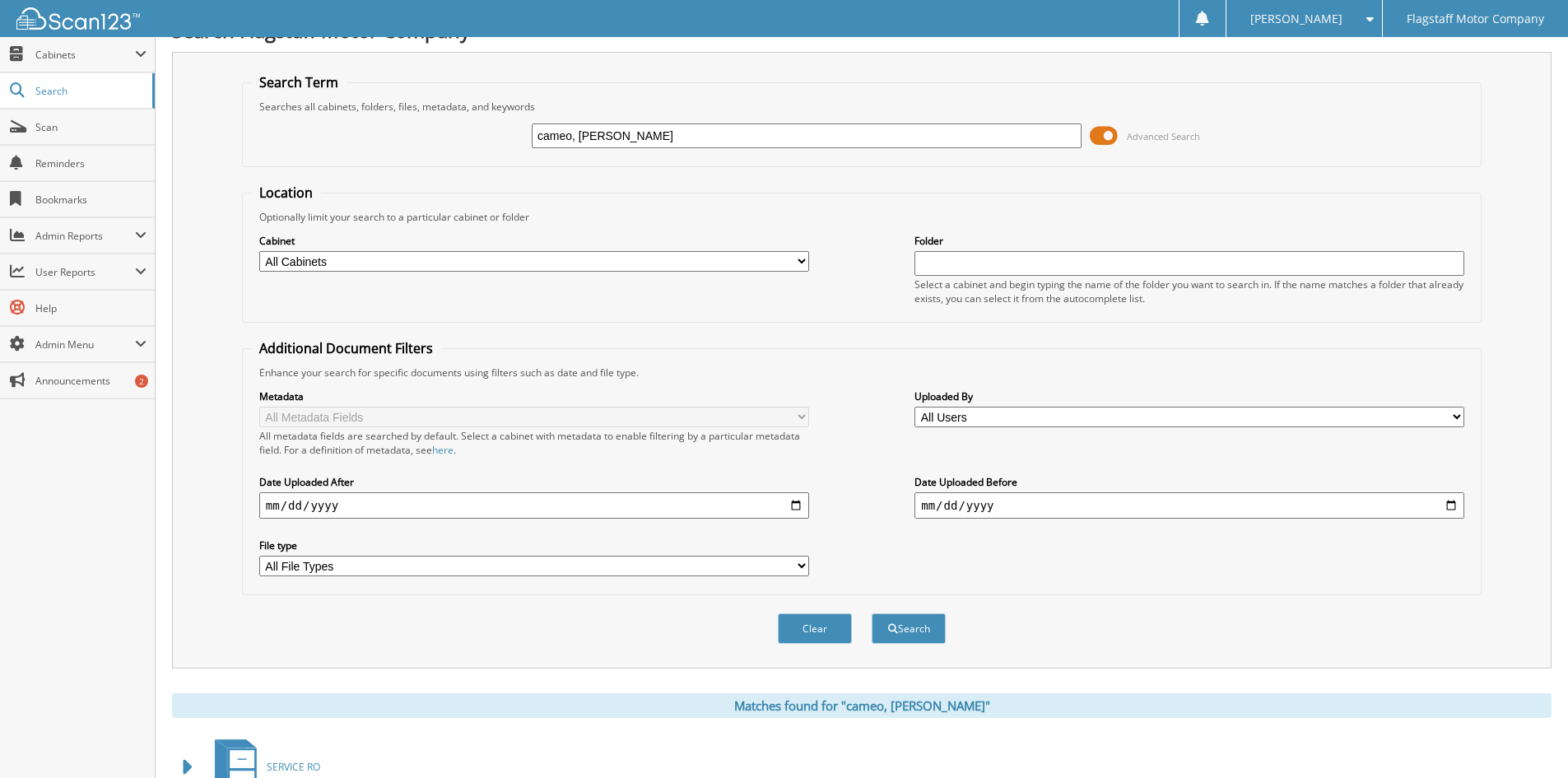
scroll to position [0, 0]
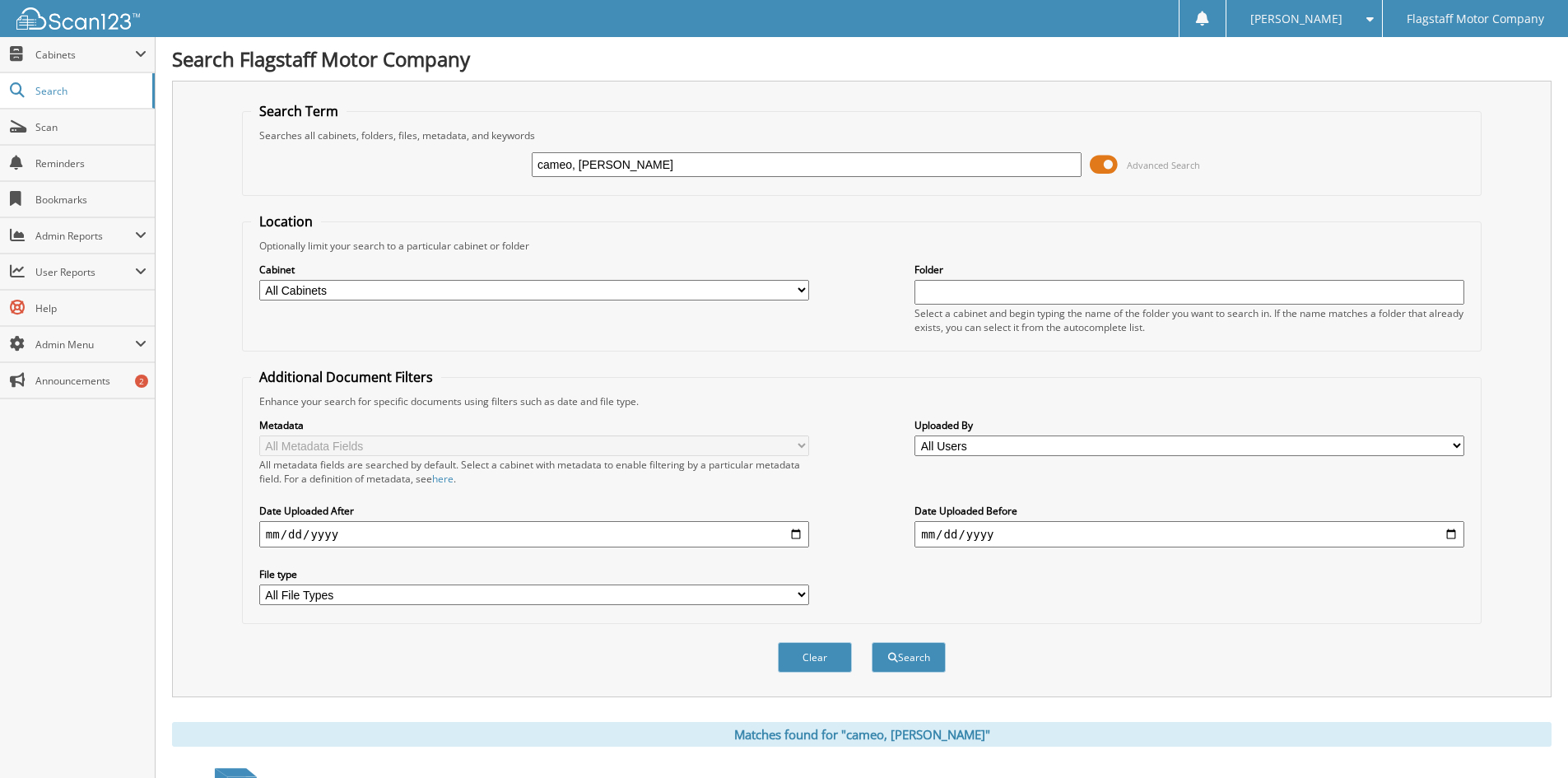
drag, startPoint x: 666, startPoint y: 166, endPoint x: 306, endPoint y: 70, distance: 372.6
type input "harmon, david"
click at [872, 642] on button "Search" at bounding box center [908, 657] width 74 height 31
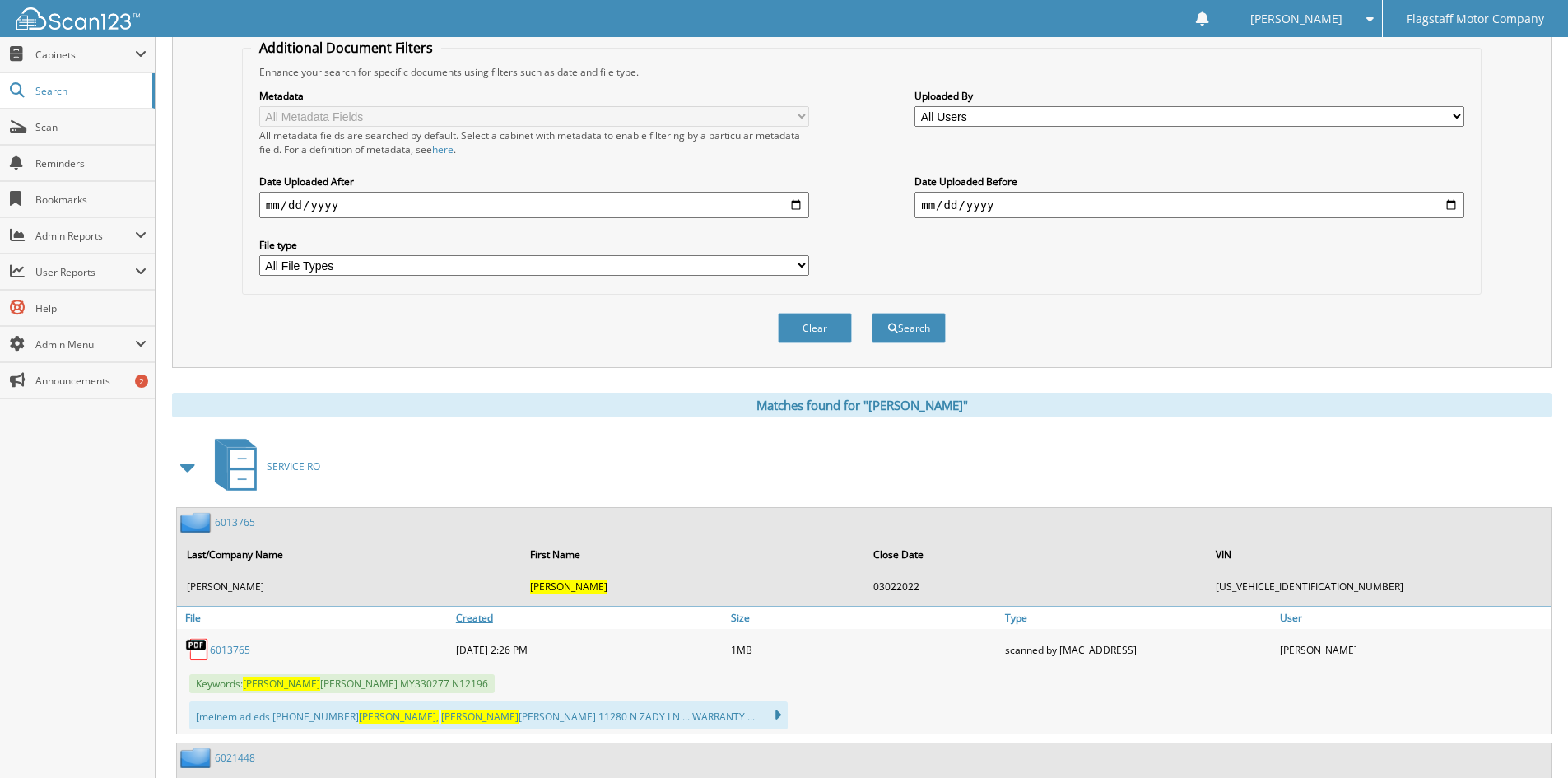
scroll to position [494, 0]
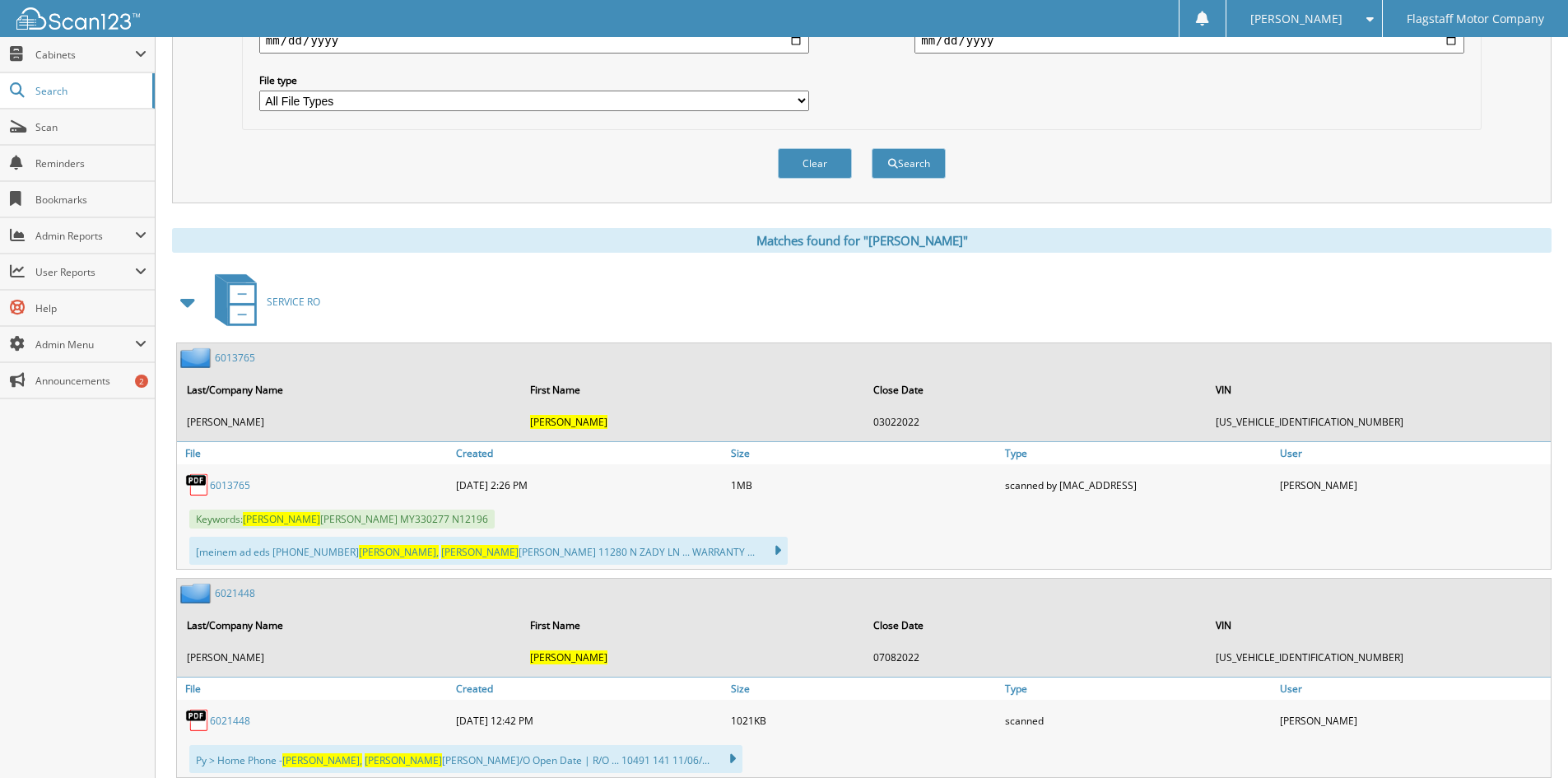
click at [193, 297] on span at bounding box center [188, 302] width 23 height 30
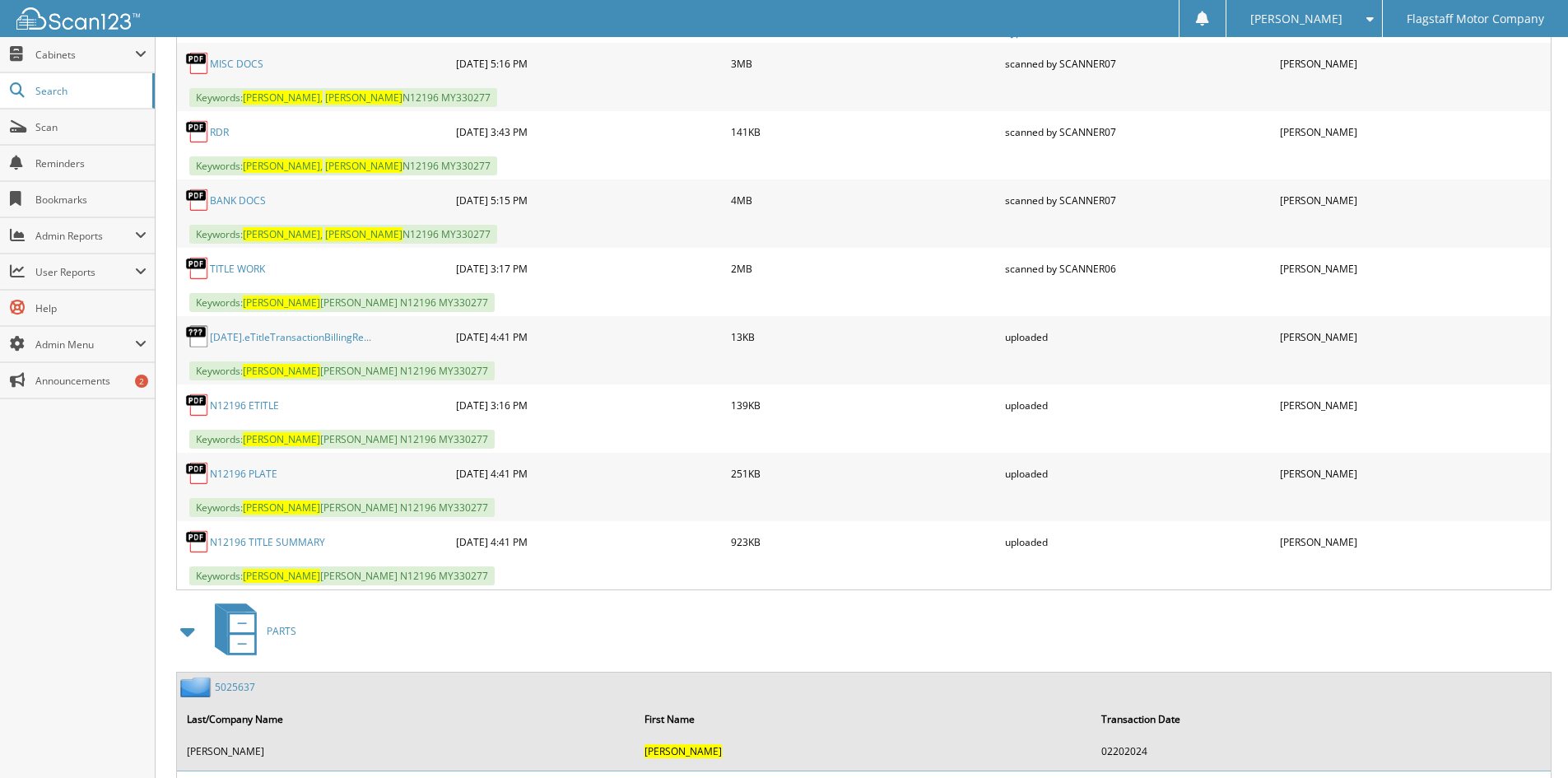
scroll to position [1938, 0]
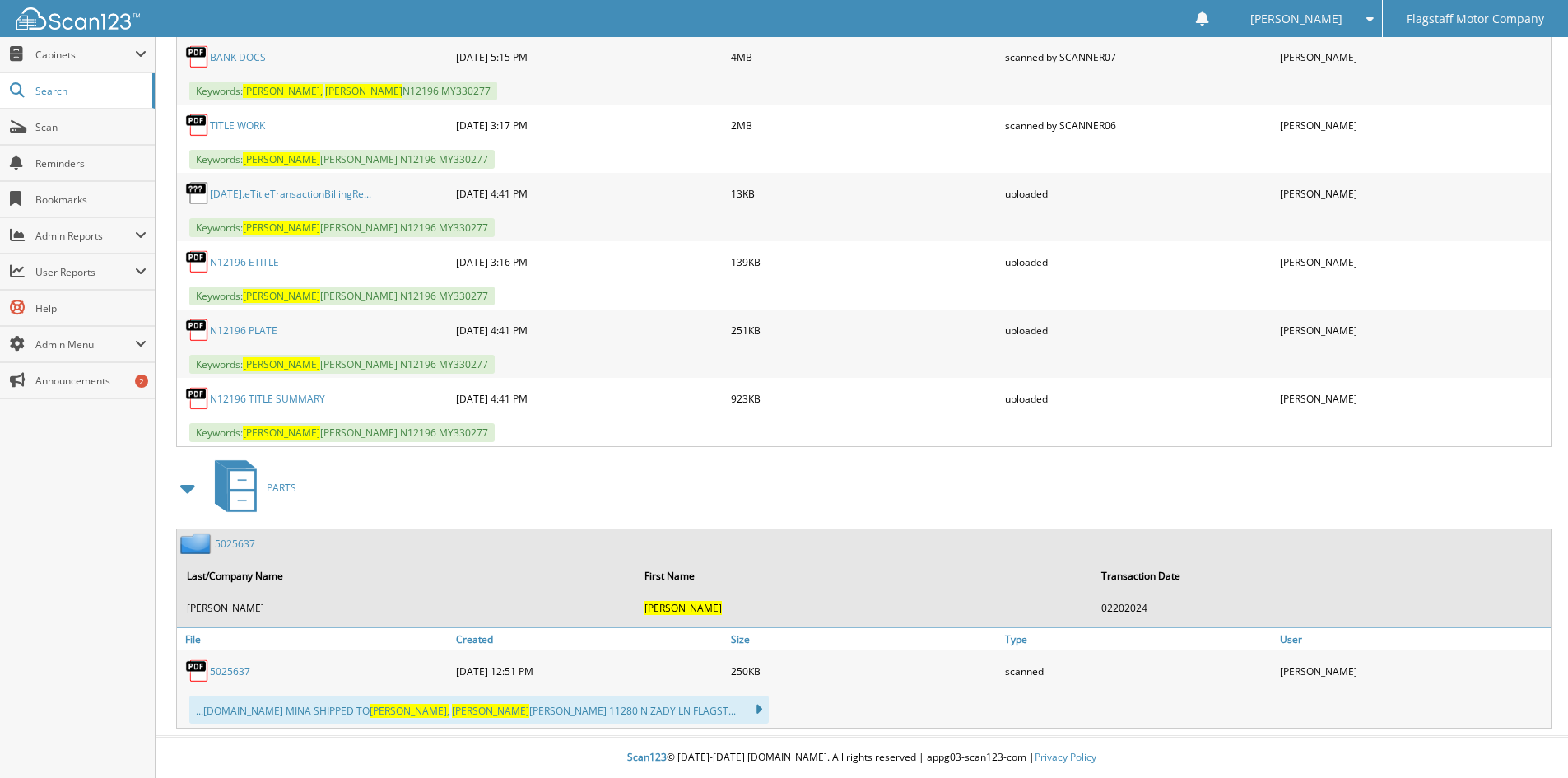
click at [661, 359] on div "Keywords: DAVID HARMON N12196 MY330277" at bounding box center [863, 364] width 1374 height 28
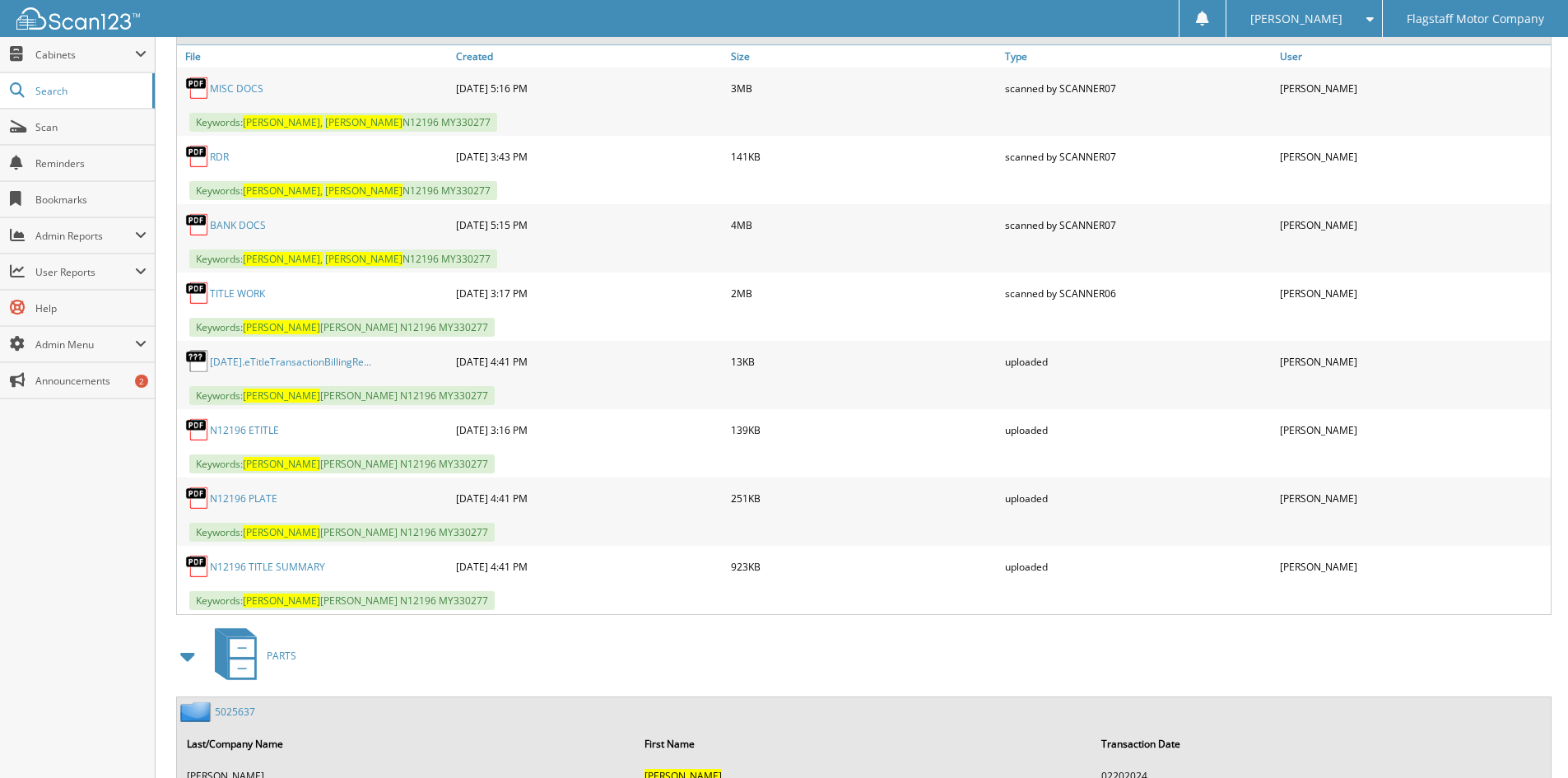
scroll to position [1691, 0]
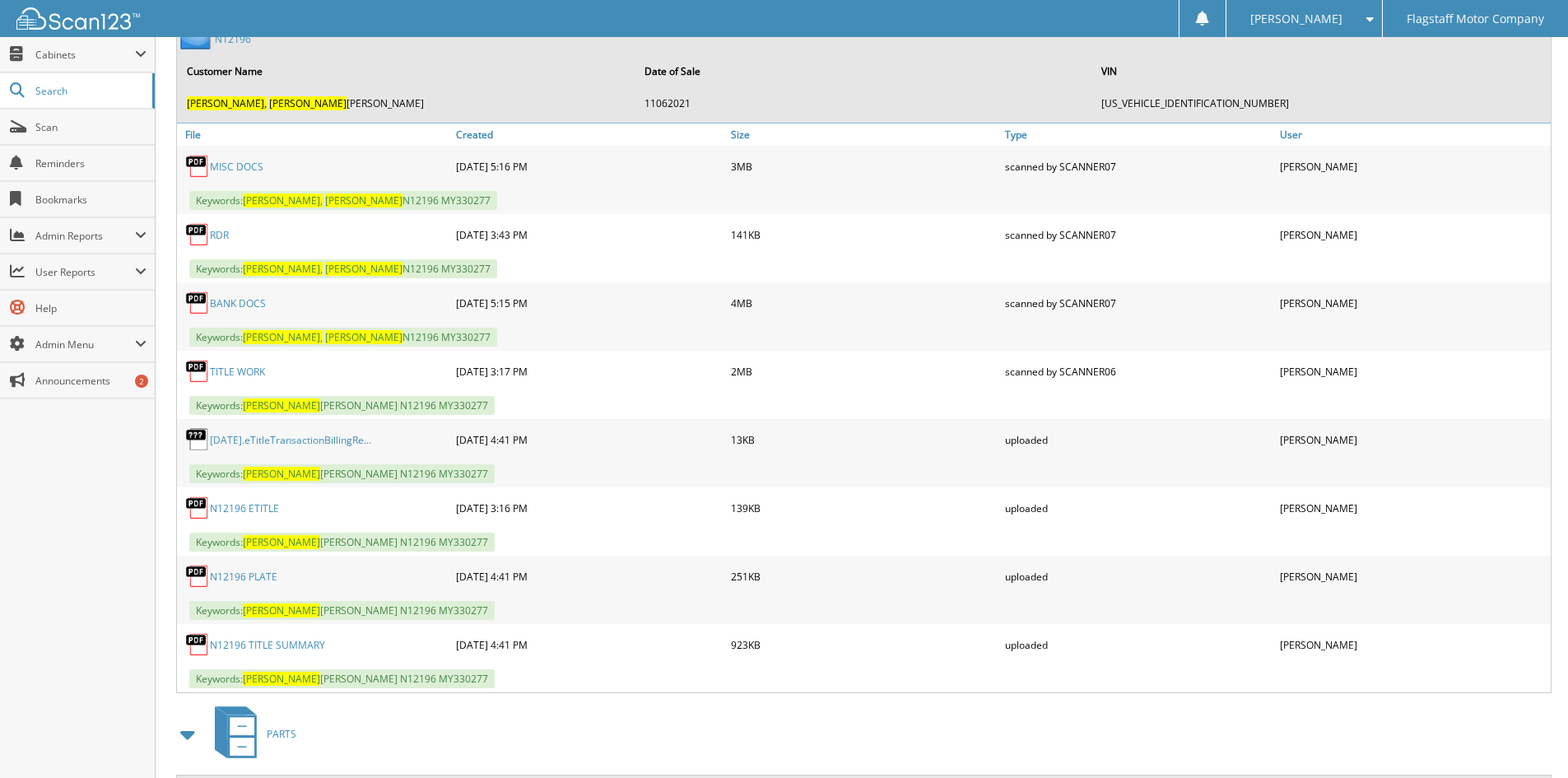
click at [234, 302] on link "BANK DOCS" at bounding box center [238, 303] width 56 height 14
click at [245, 299] on link "BANK DOCS" at bounding box center [238, 303] width 56 height 14
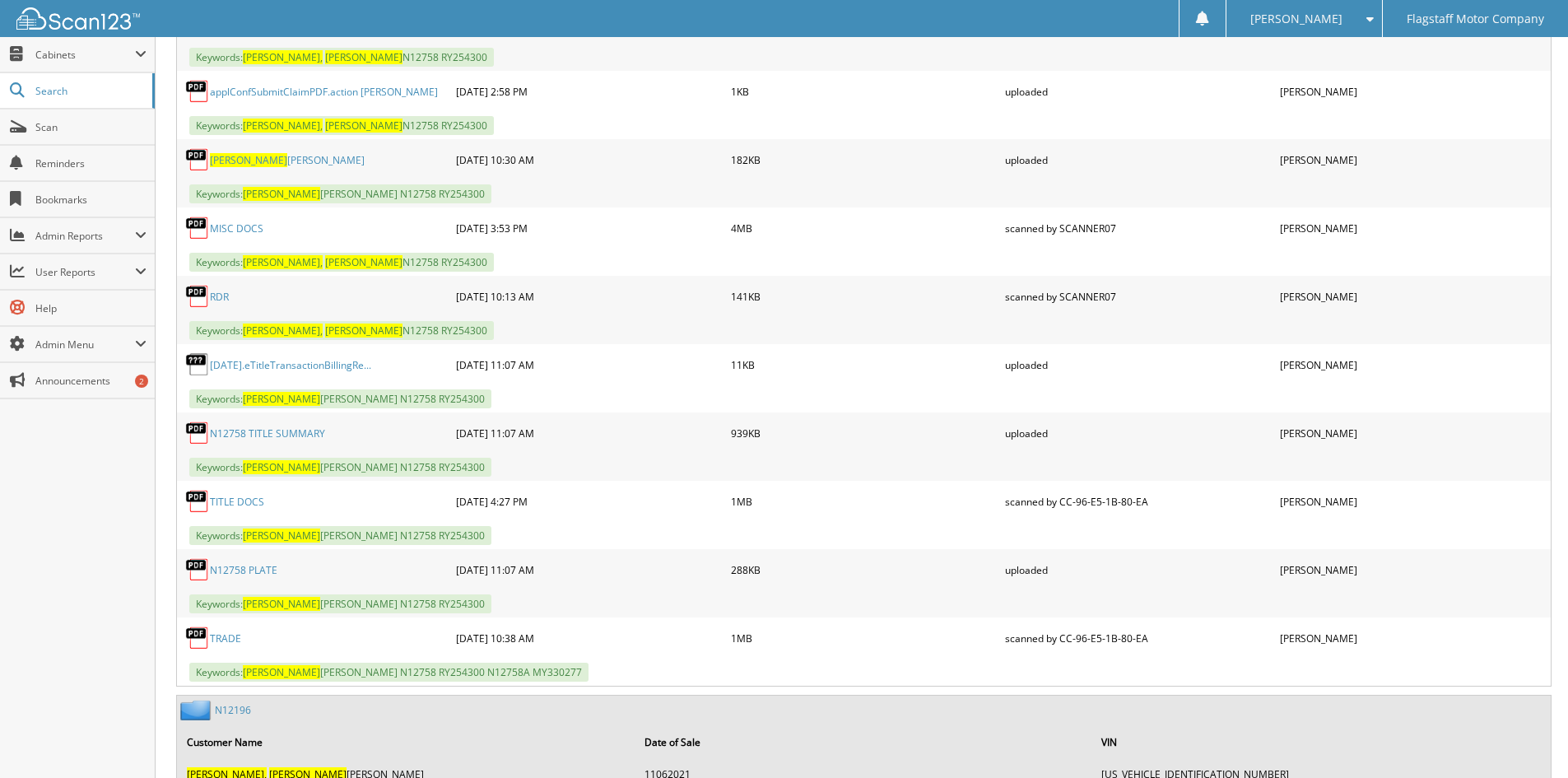
scroll to position [951, 0]
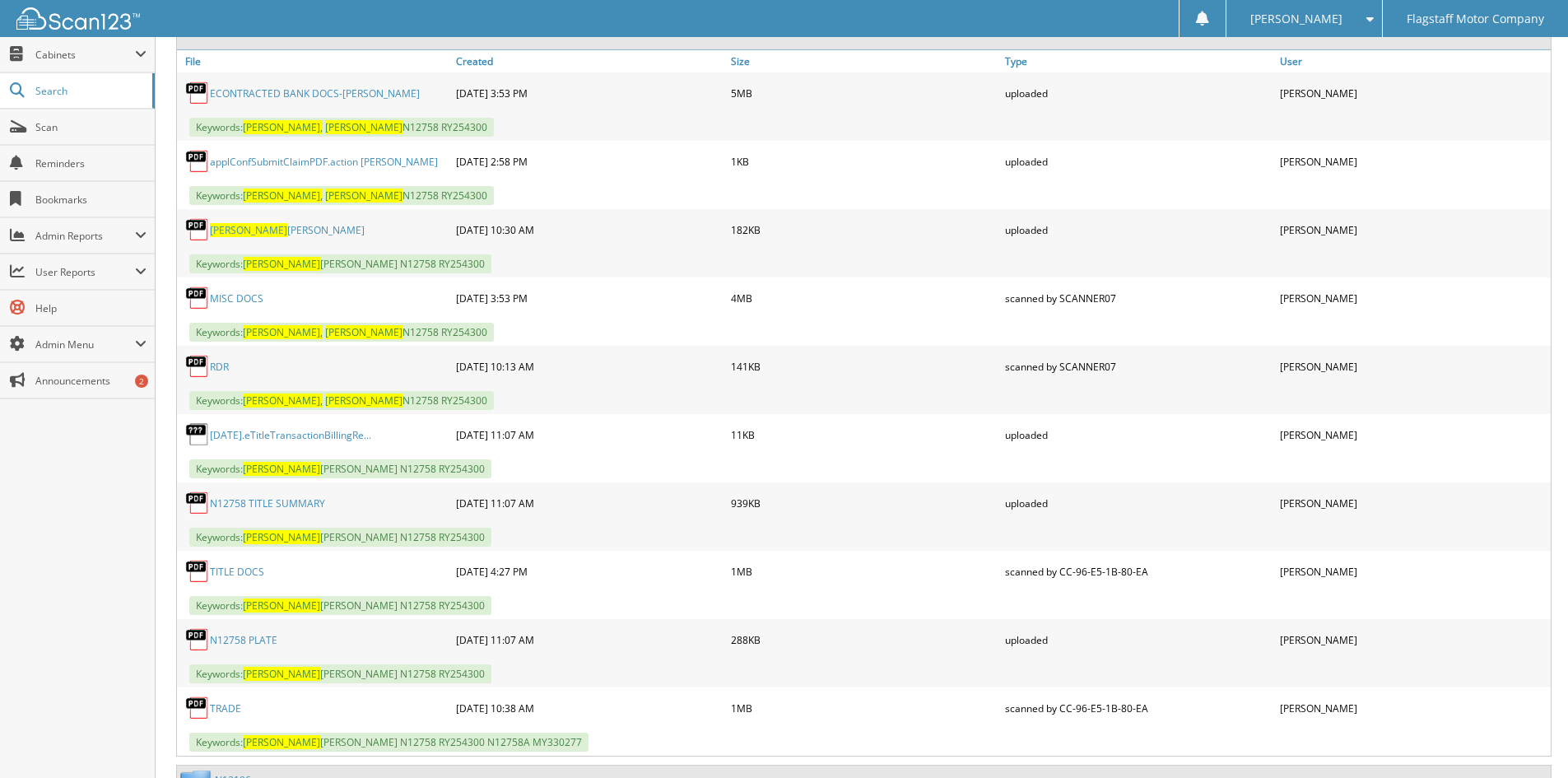
click at [284, 100] on link "ECONTRACTED BANK DOCS-HARMON" at bounding box center [315, 93] width 210 height 14
click at [303, 91] on link "ECONTRACTED BANK DOCS-HARMON" at bounding box center [315, 93] width 210 height 14
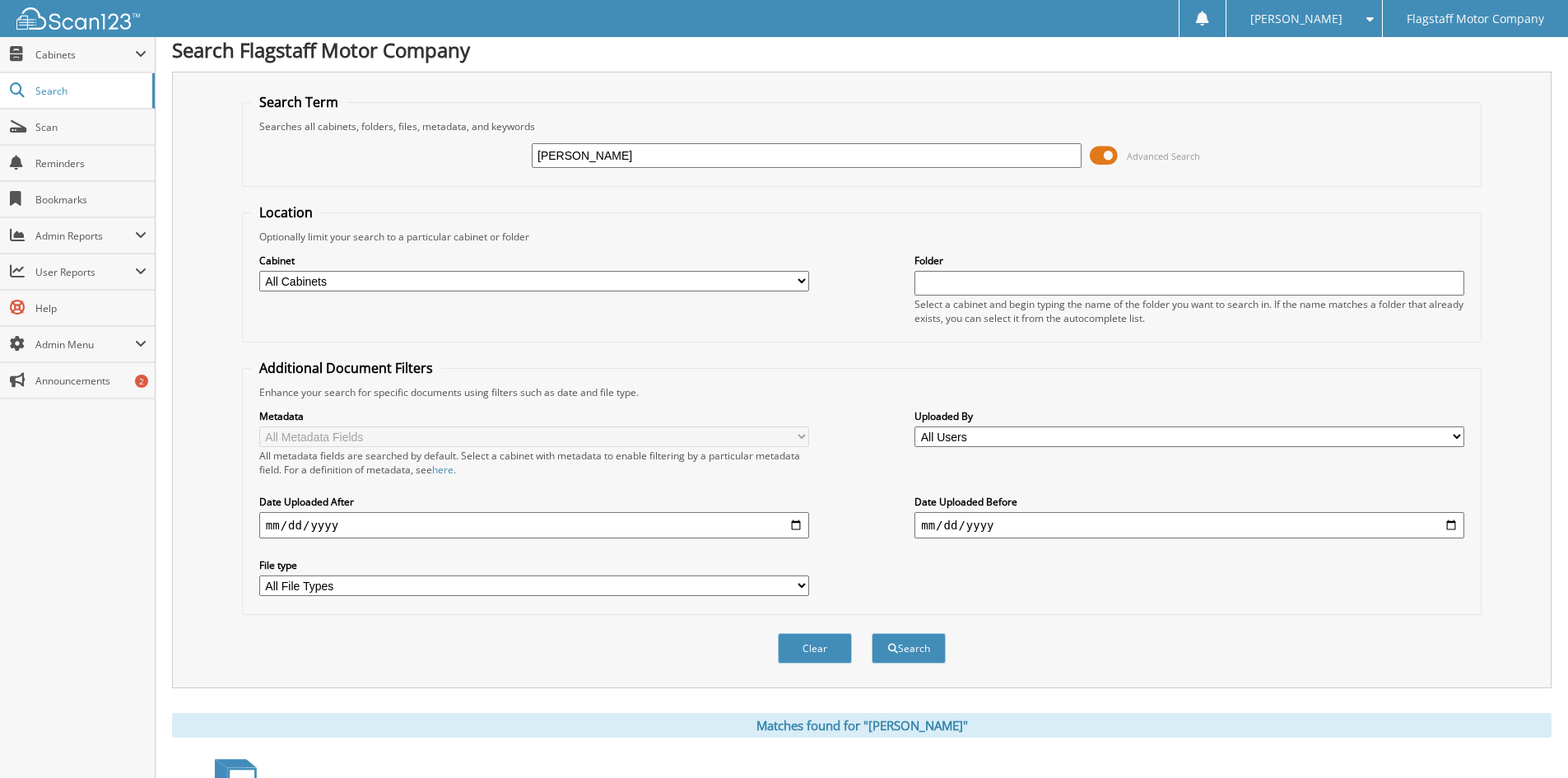
scroll to position [0, 0]
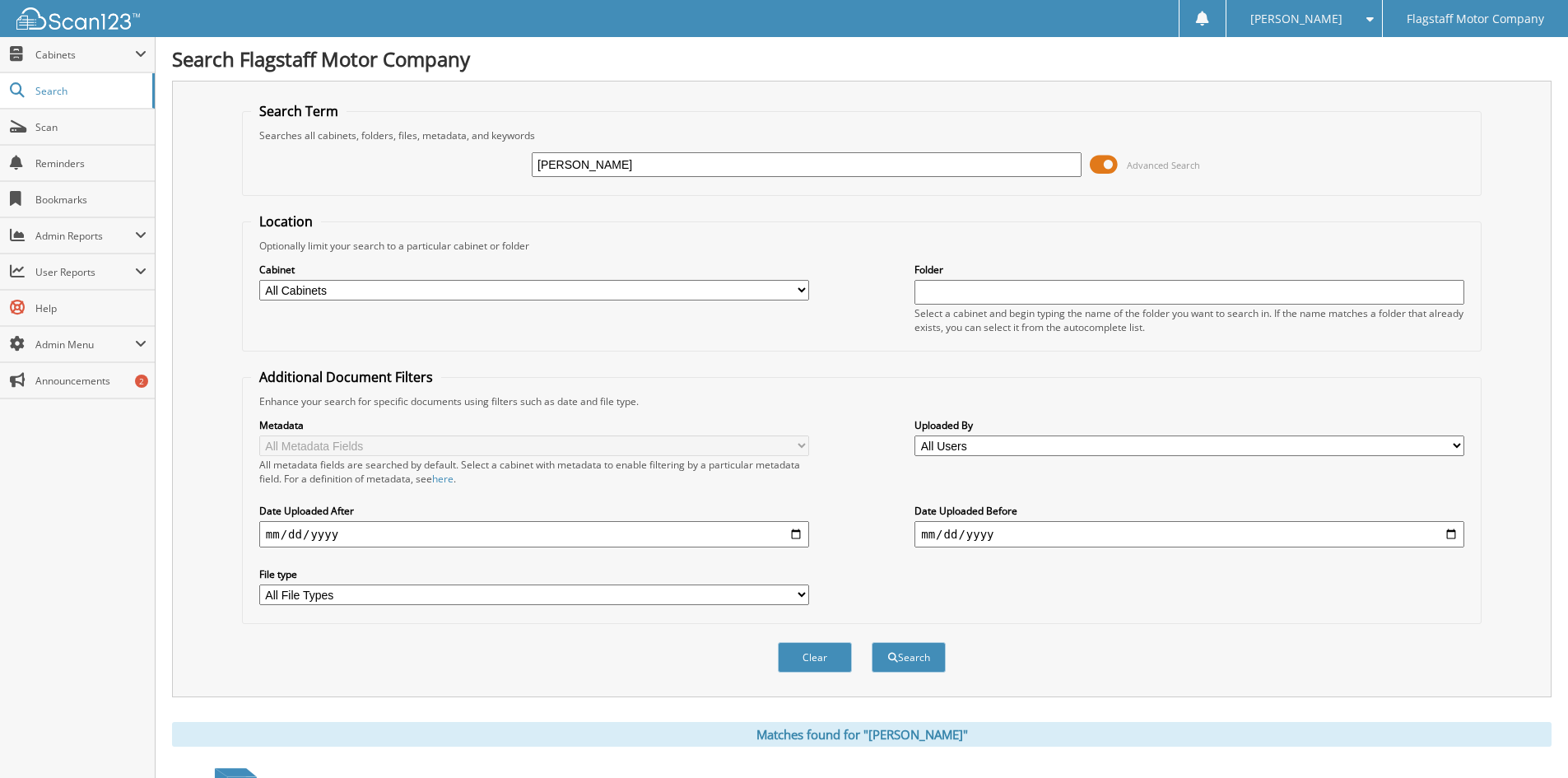
drag, startPoint x: 571, startPoint y: 156, endPoint x: 199, endPoint y: 109, distance: 375.0
click at [200, 109] on div "Search Term Searches all cabinets, folders, files, metadata, and keywords harmo…" at bounding box center [862, 389] width 1380 height 616
type input "d"
type input "[PERSON_NAME]"
click at [872, 642] on button "Search" at bounding box center [908, 657] width 74 height 31
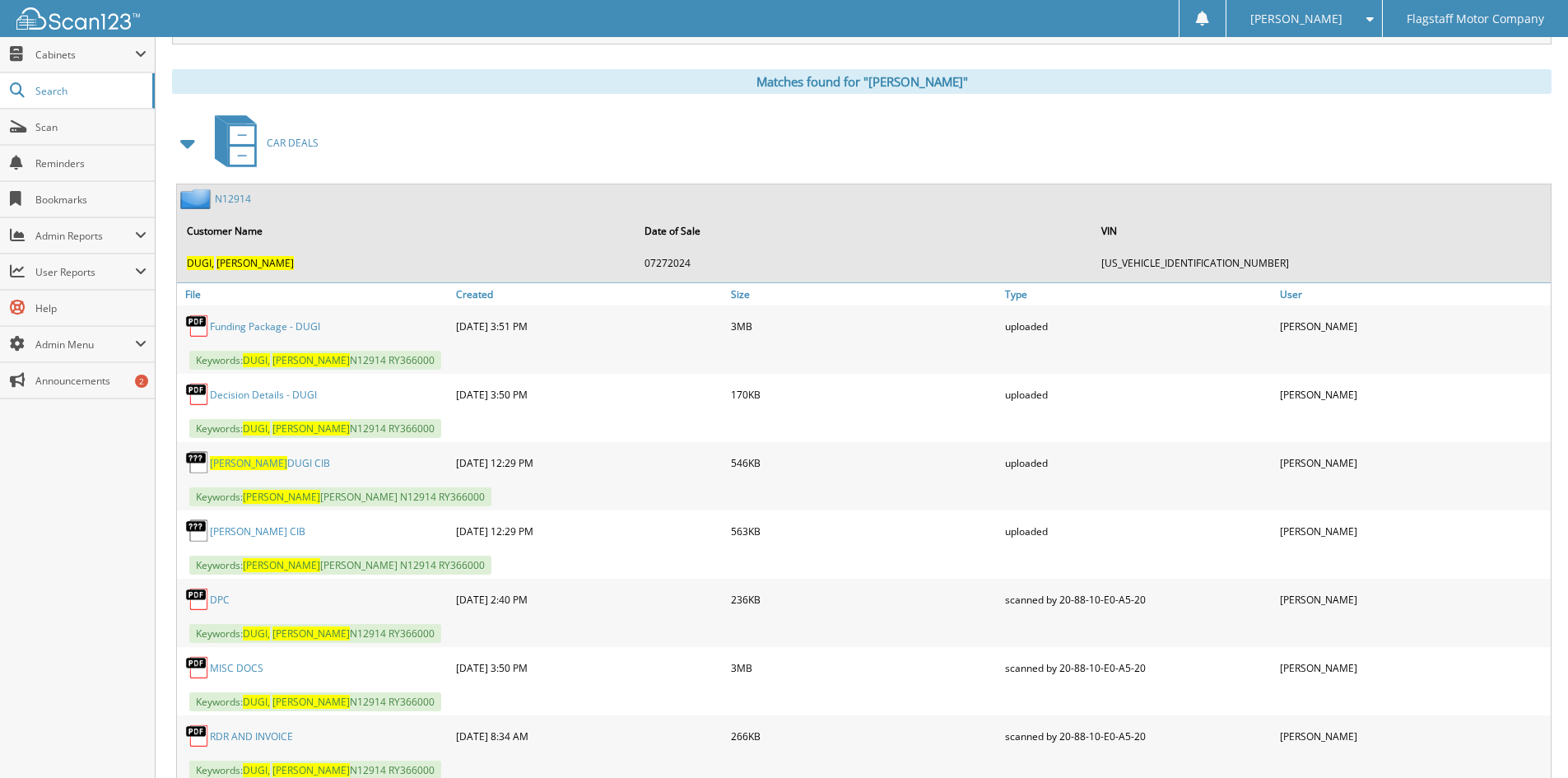
scroll to position [659, 0]
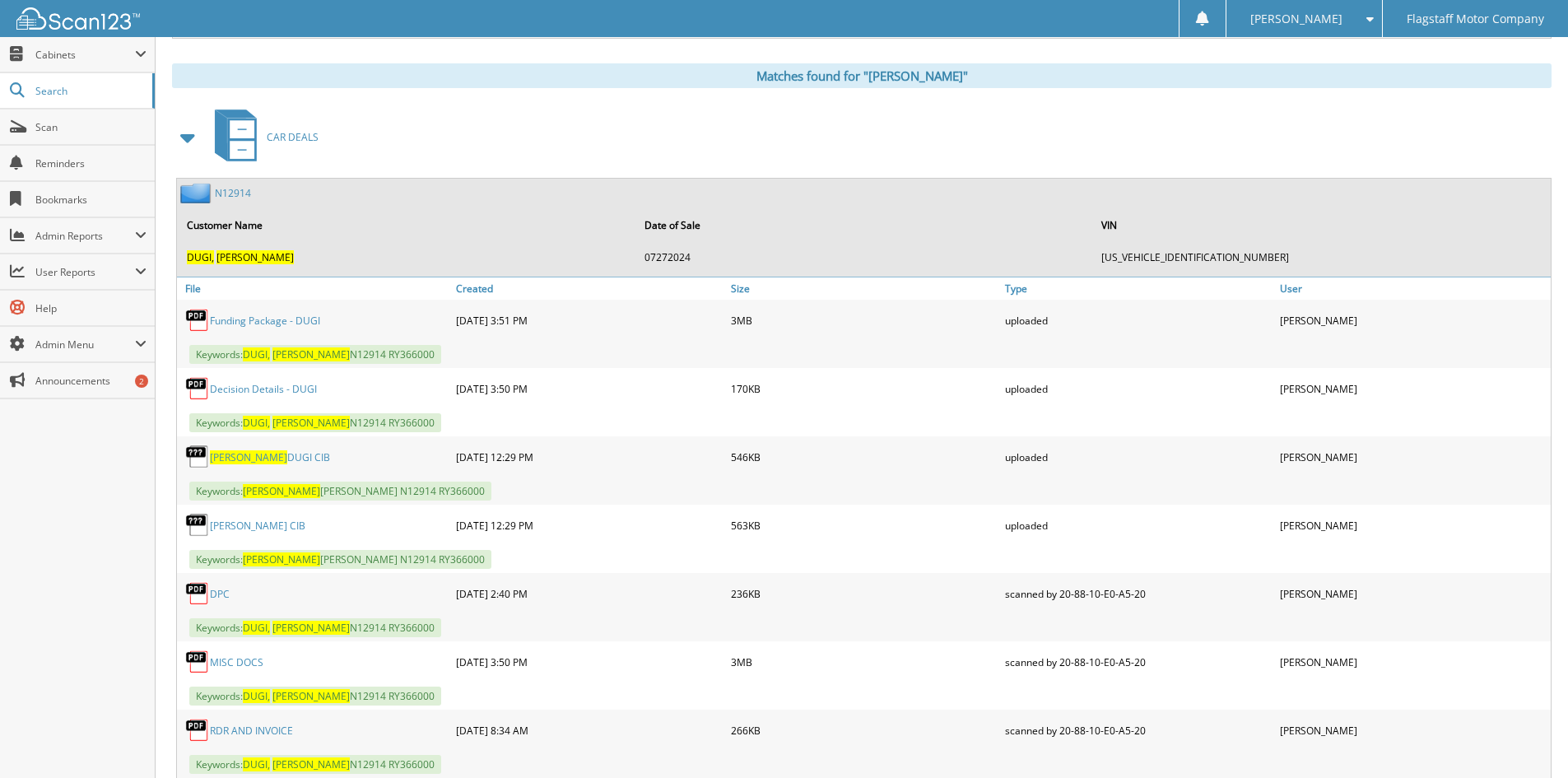
click at [242, 326] on link "Funding Package - DUGI" at bounding box center [265, 320] width 110 height 14
click at [65, 58] on span "Cabinets" at bounding box center [84, 54] width 99 height 14
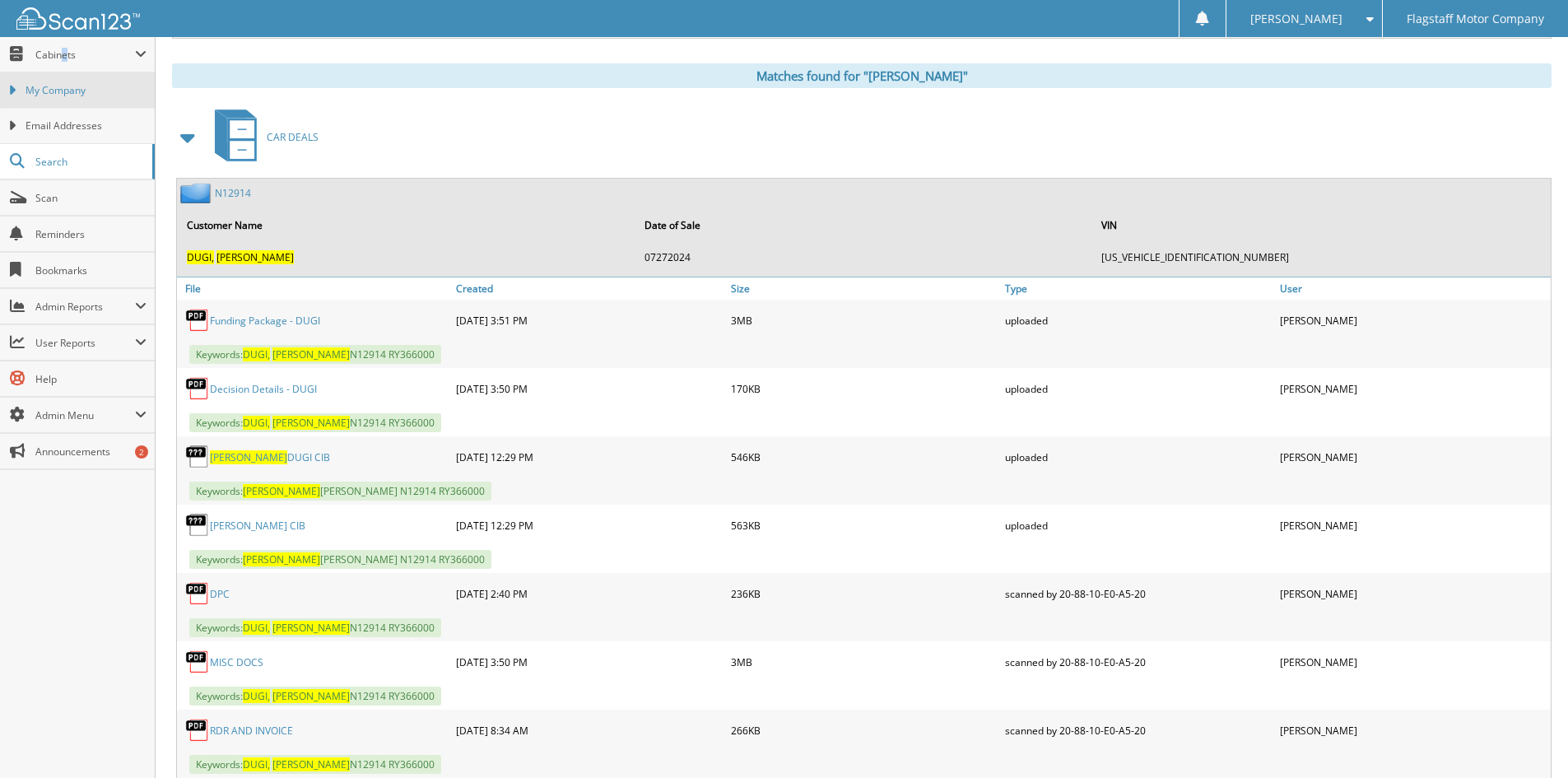
click at [65, 87] on span "My Company" at bounding box center [86, 91] width 121 height 15
